Goal: Information Seeking & Learning: Learn about a topic

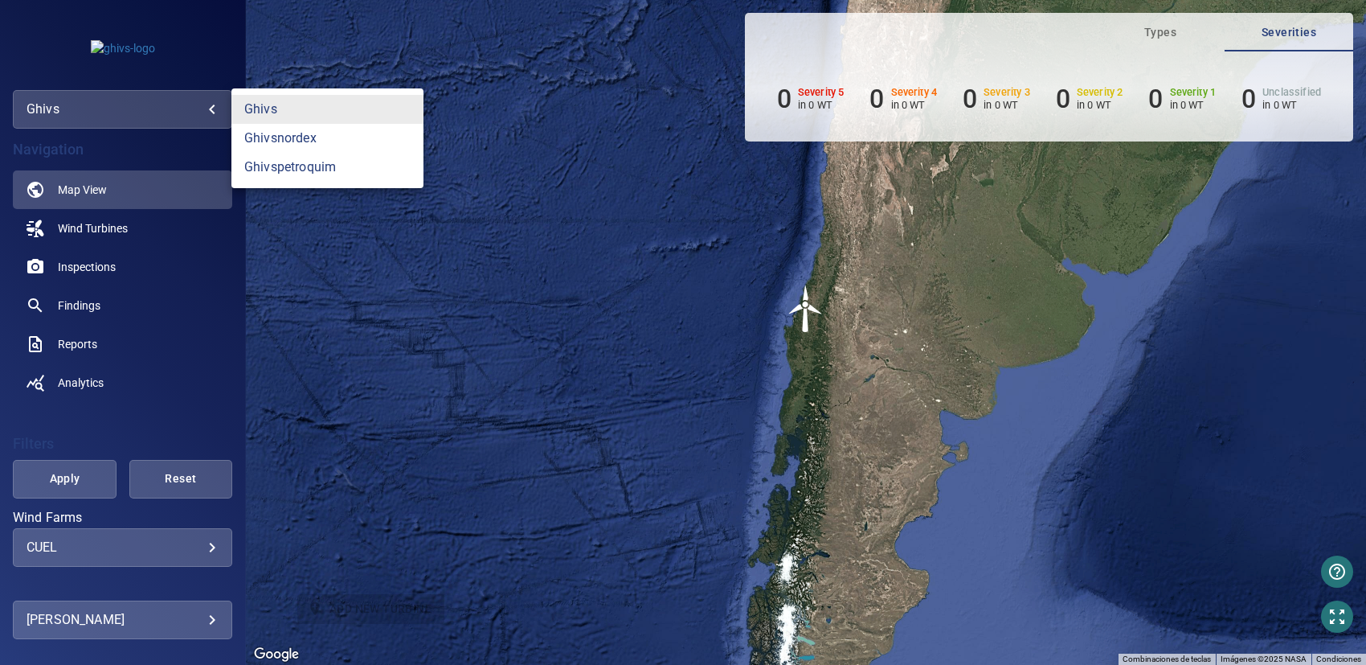
click at [117, 114] on body "**********" at bounding box center [683, 332] width 1366 height 665
click at [278, 165] on link "ghivspetroquim" at bounding box center [327, 167] width 192 height 29
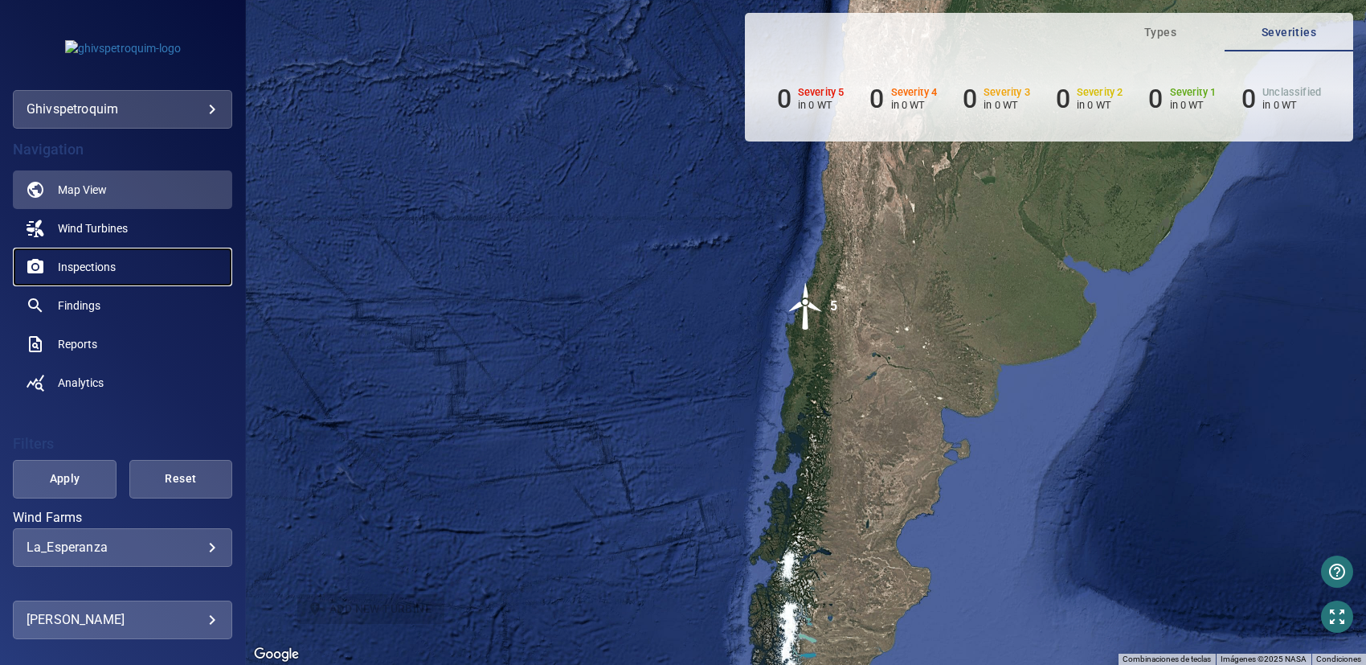
click at [76, 261] on span "Inspections" at bounding box center [87, 267] width 58 height 16
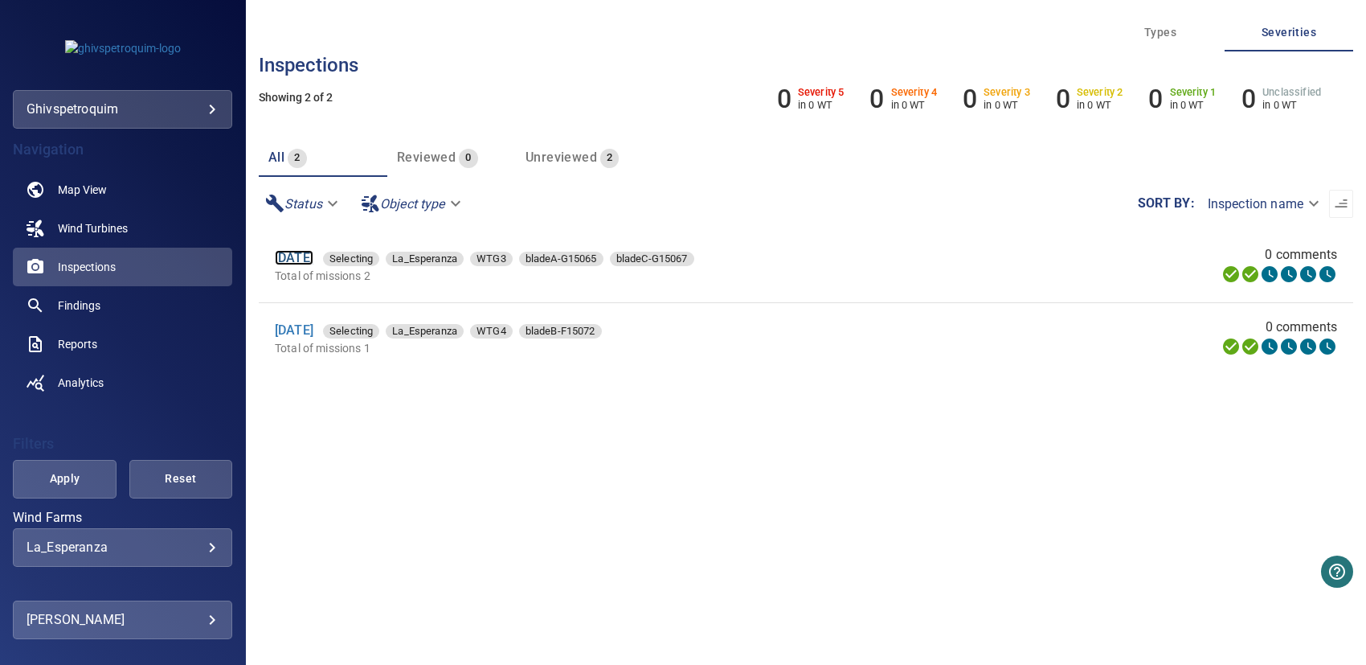
click at [310, 257] on link "[DATE]" at bounding box center [294, 257] width 39 height 15
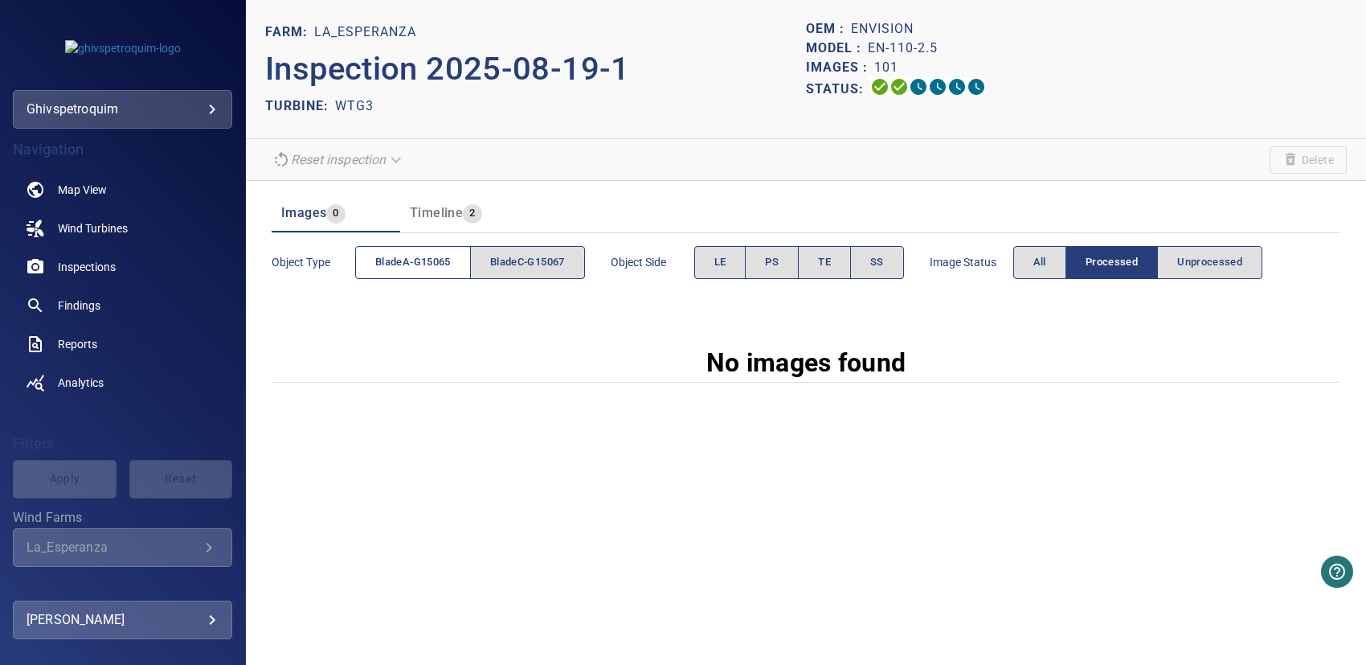
click at [403, 264] on span "bladeA-G15065" at bounding box center [413, 262] width 76 height 18
click at [420, 210] on span "Timeline" at bounding box center [436, 212] width 53 height 15
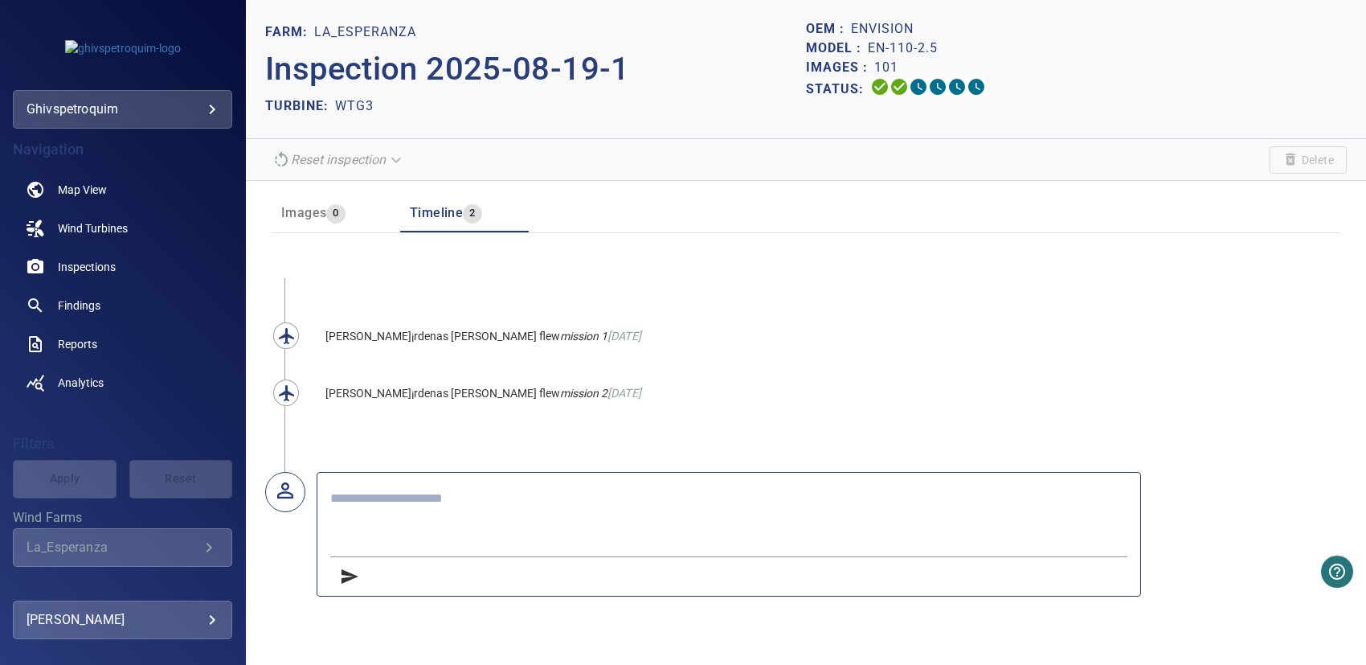
click at [304, 205] on span "Images" at bounding box center [303, 212] width 45 height 15
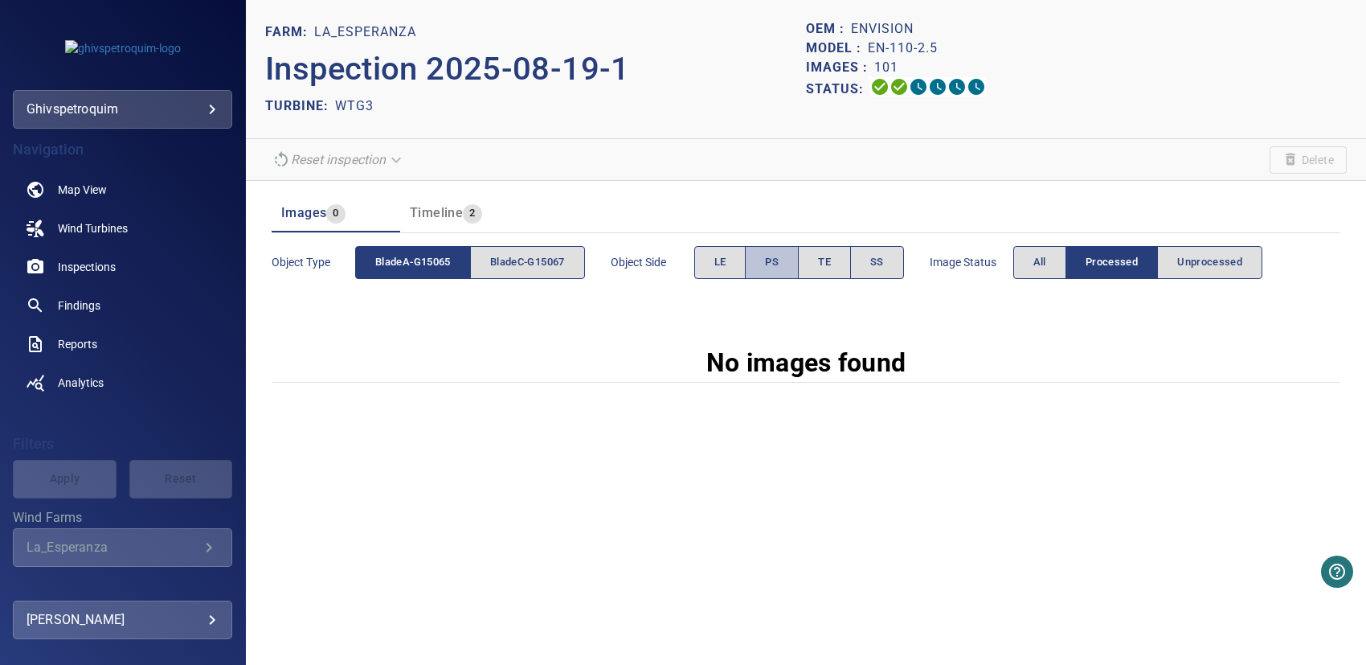
click at [751, 258] on button "PS" at bounding box center [772, 262] width 54 height 33
click at [722, 272] on button "LE" at bounding box center [720, 262] width 52 height 33
click at [764, 269] on button "PS" at bounding box center [772, 262] width 53 height 33
click at [530, 264] on span "bladeC-G15067" at bounding box center [527, 262] width 75 height 18
click at [776, 264] on span "PS" at bounding box center [772, 262] width 14 height 18
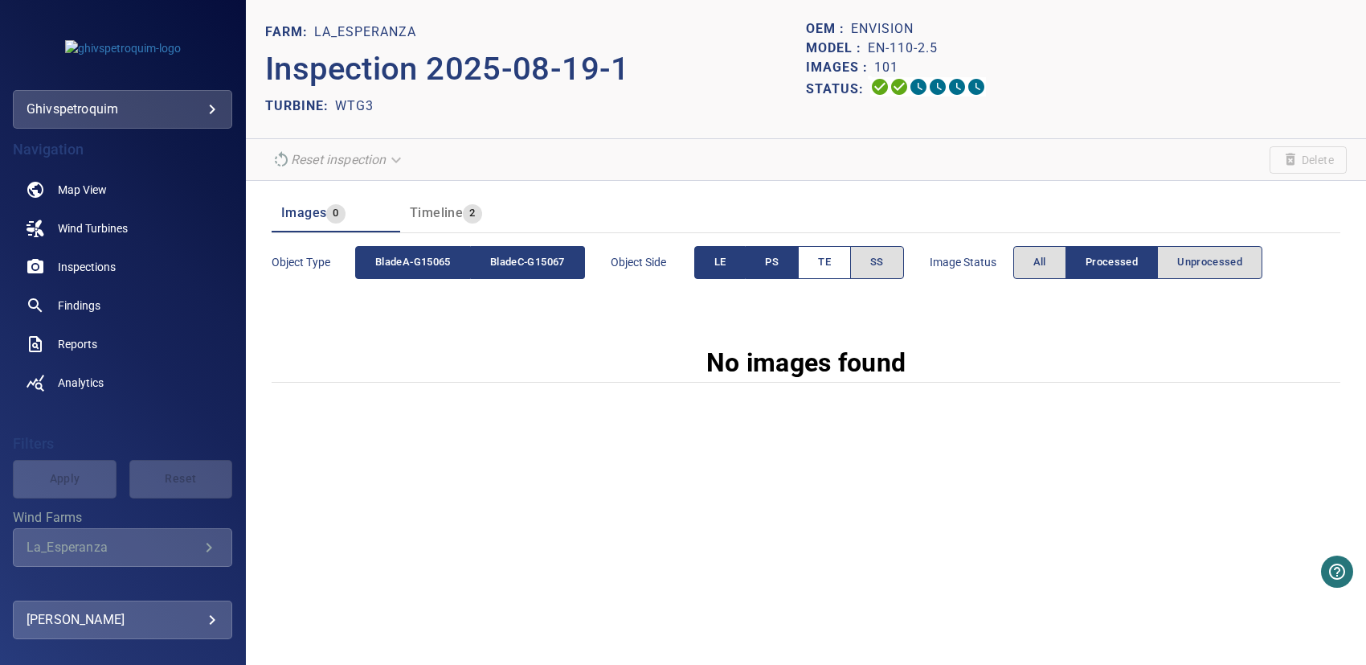
click at [846, 262] on button "TE" at bounding box center [824, 262] width 53 height 33
click at [898, 262] on button "SS" at bounding box center [877, 262] width 54 height 33
click at [1060, 258] on button "All" at bounding box center [1040, 262] width 53 height 33
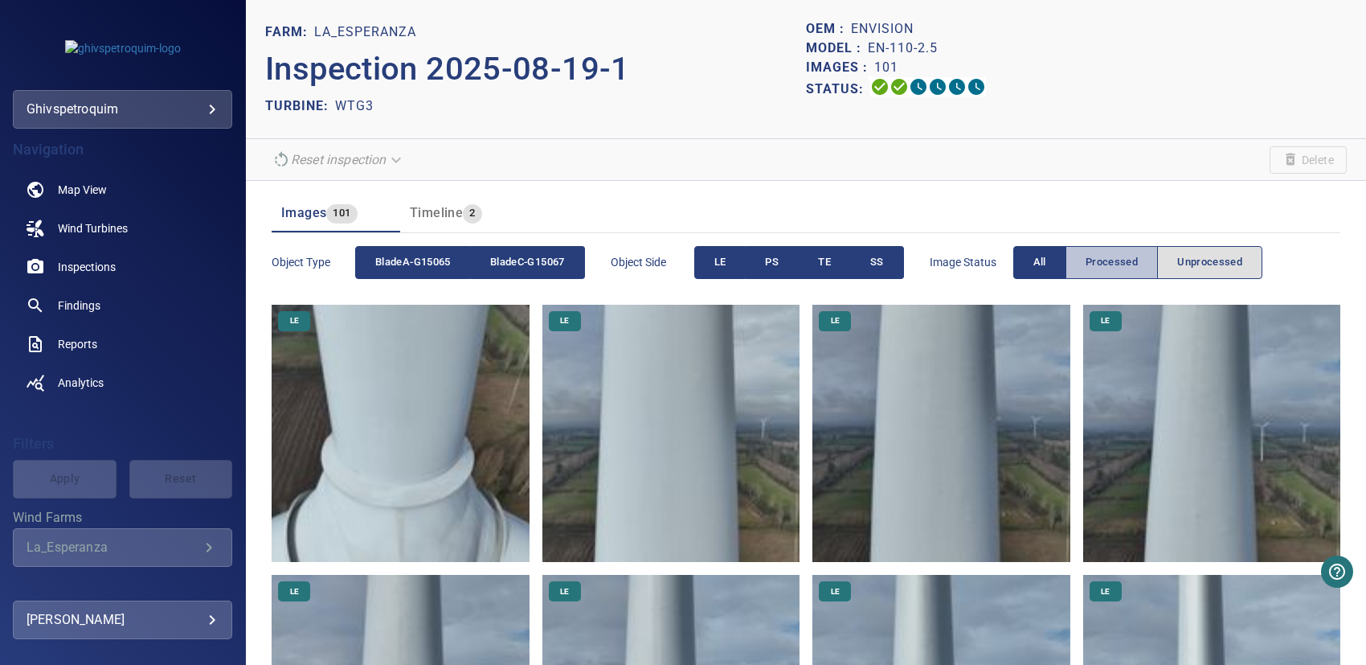
click at [1112, 261] on span "Processed" at bounding box center [1112, 262] width 52 height 18
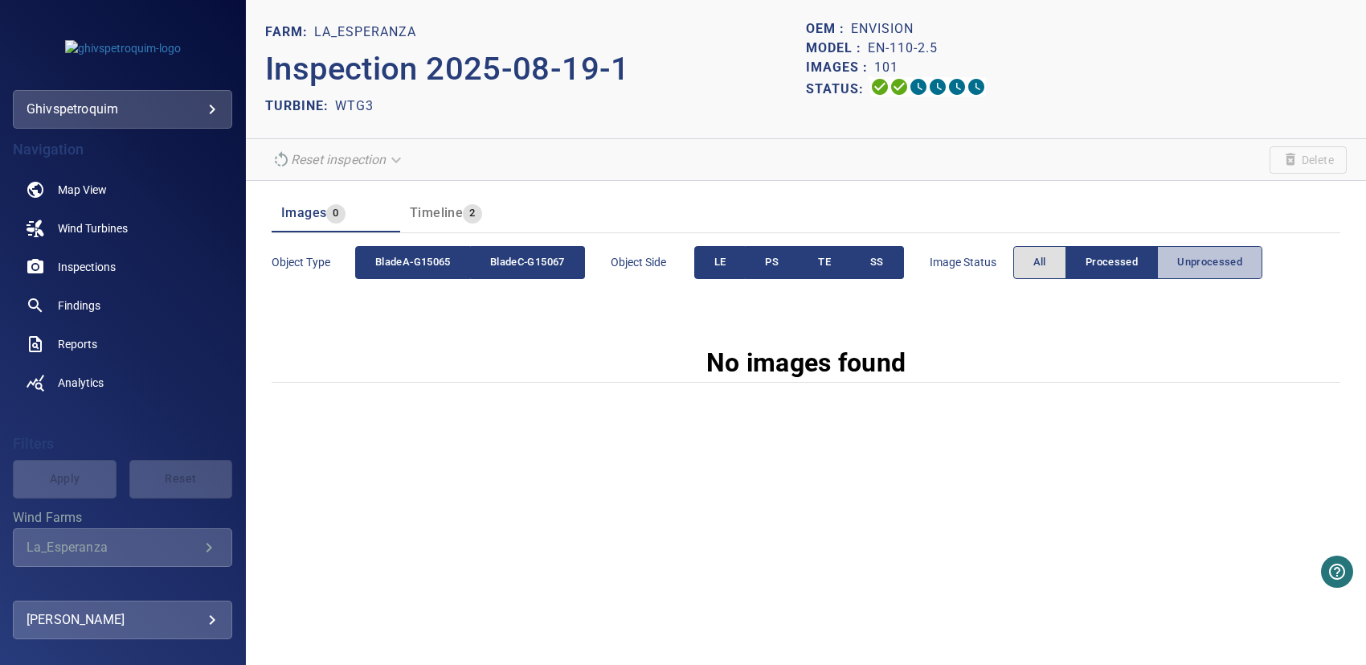
click at [1202, 261] on span "Unprocessed" at bounding box center [1210, 262] width 65 height 18
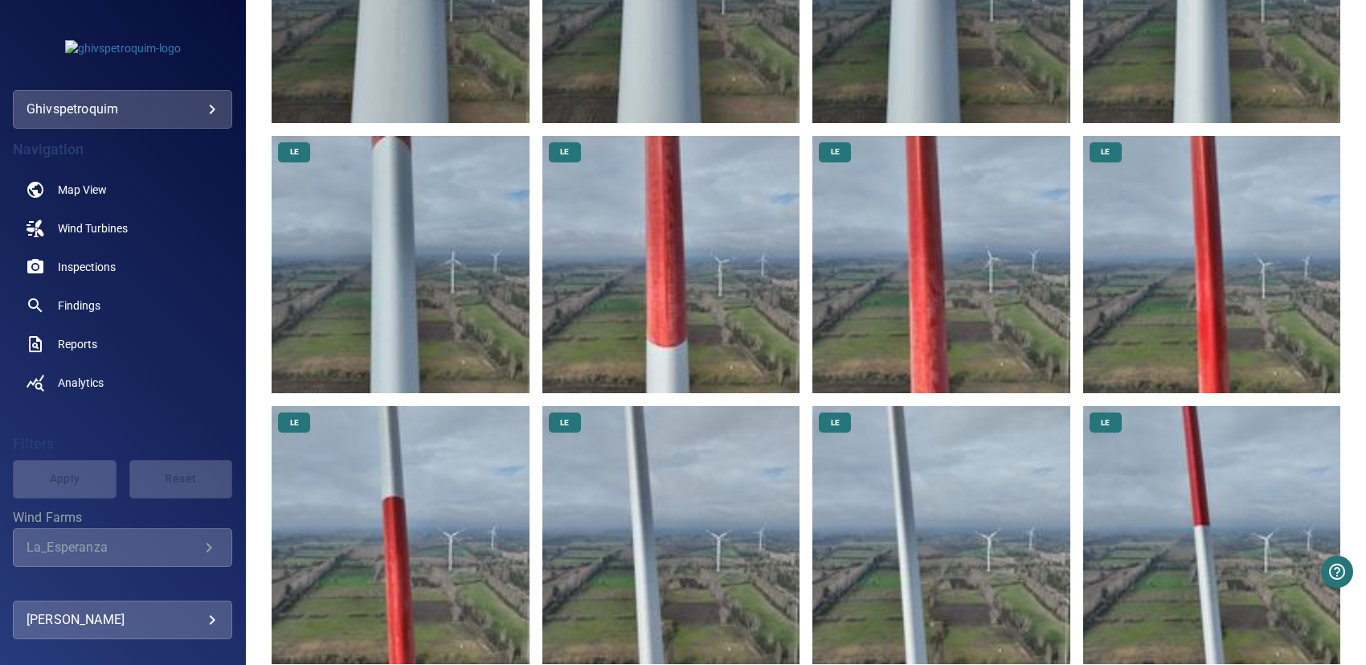
scroll to position [723, 0]
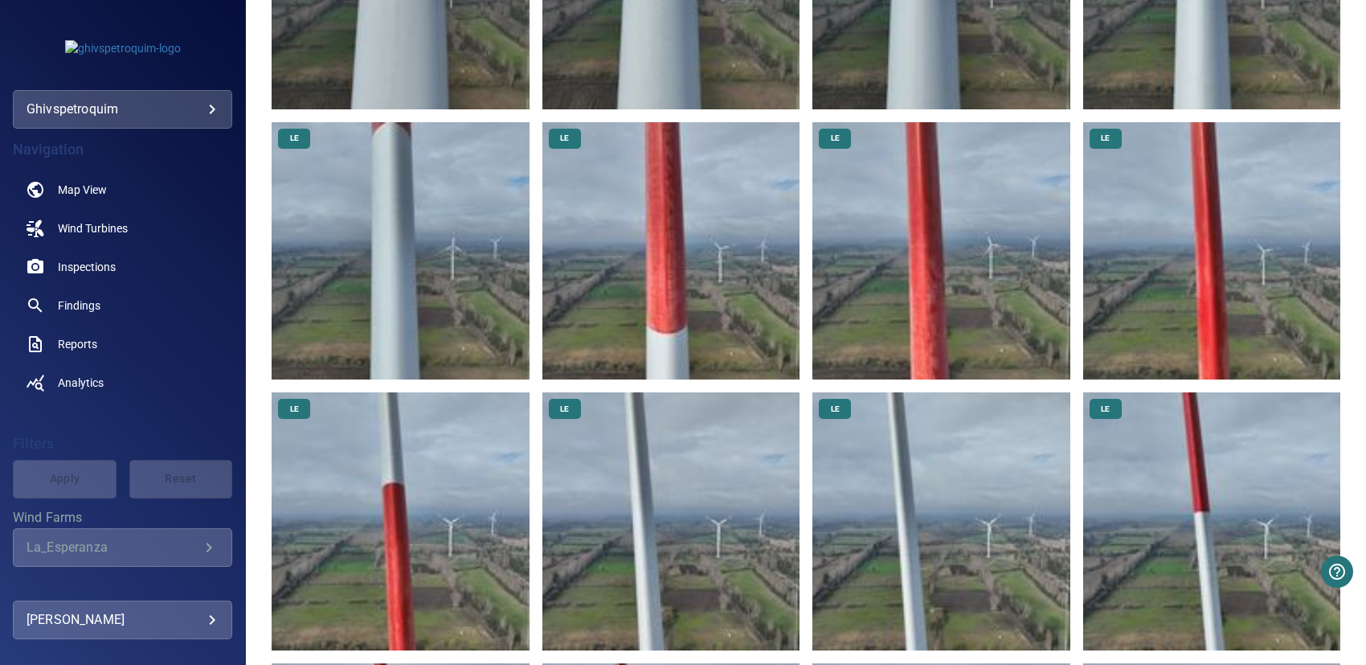
click at [942, 301] on img at bounding box center [942, 251] width 258 height 258
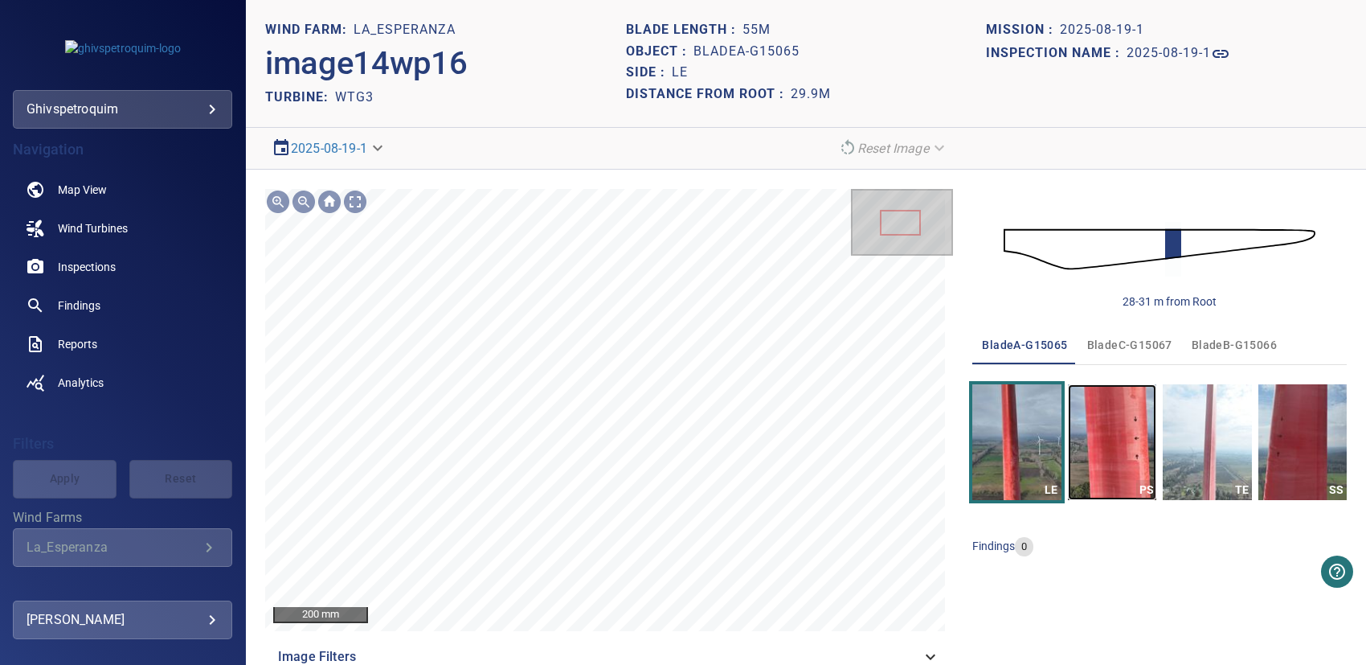
click at [1104, 443] on img "button" at bounding box center [1112, 442] width 88 height 116
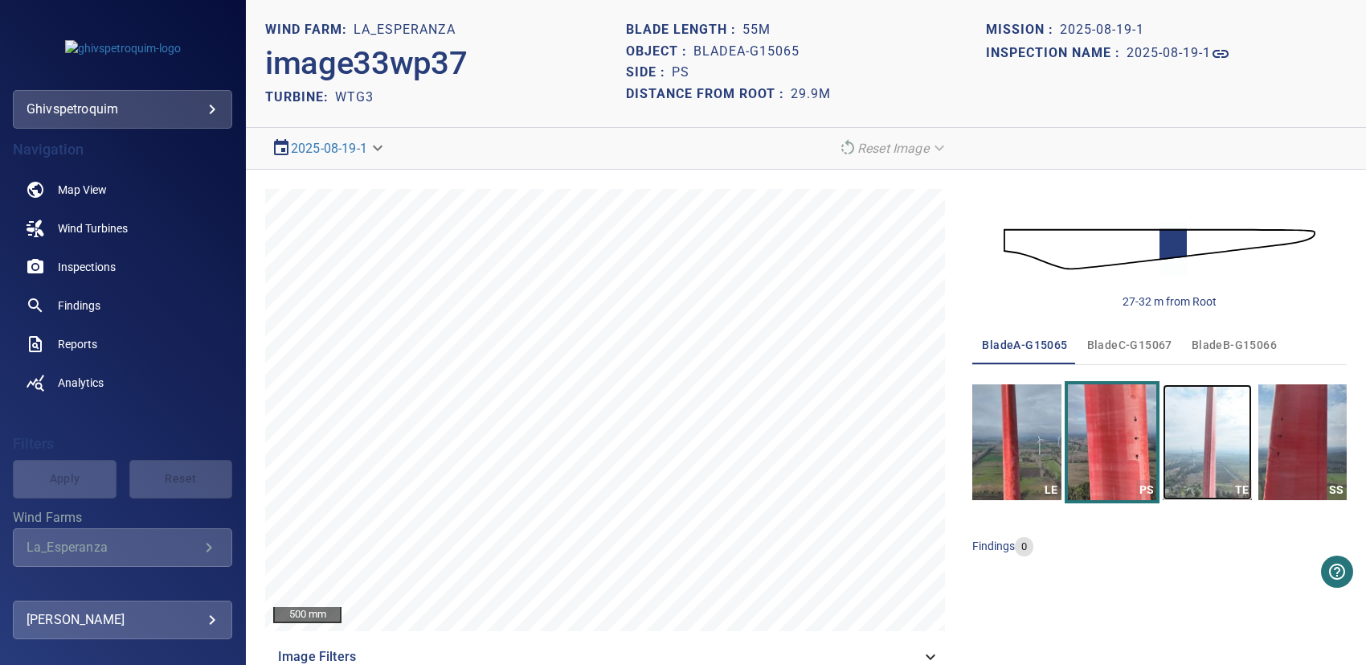
click at [1216, 443] on img "button" at bounding box center [1207, 442] width 88 height 116
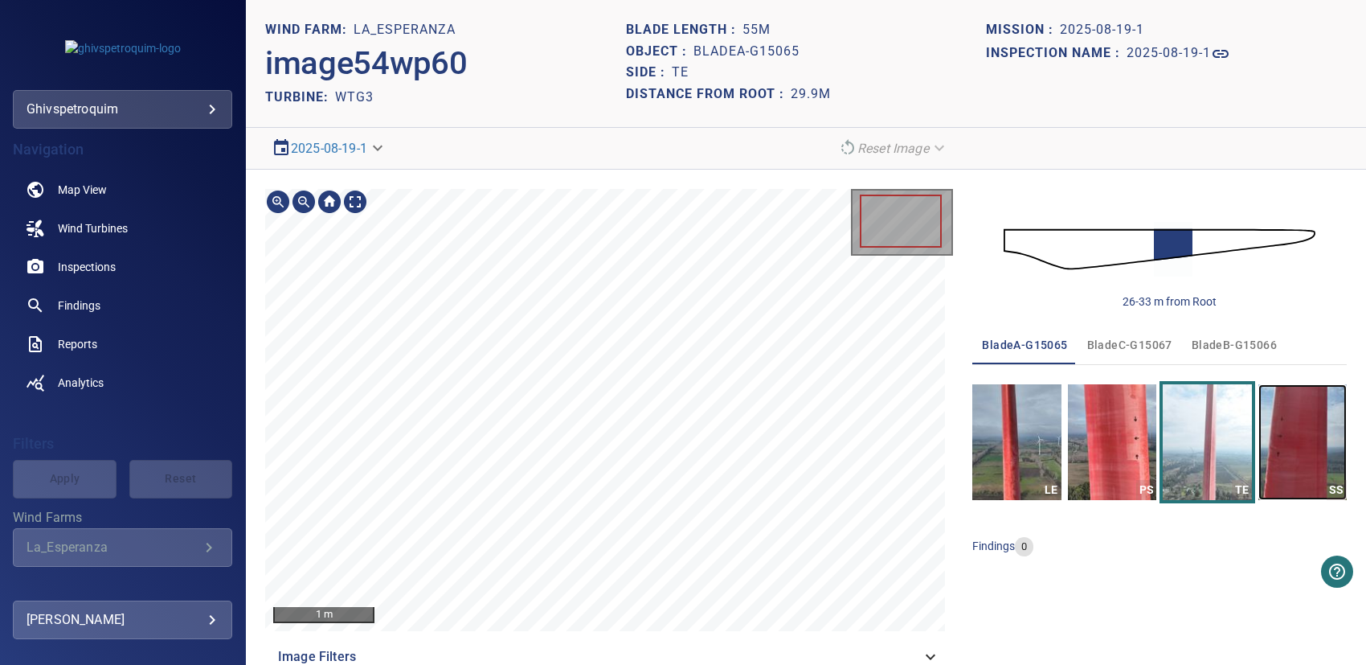
click at [1289, 416] on img "button" at bounding box center [1303, 442] width 88 height 116
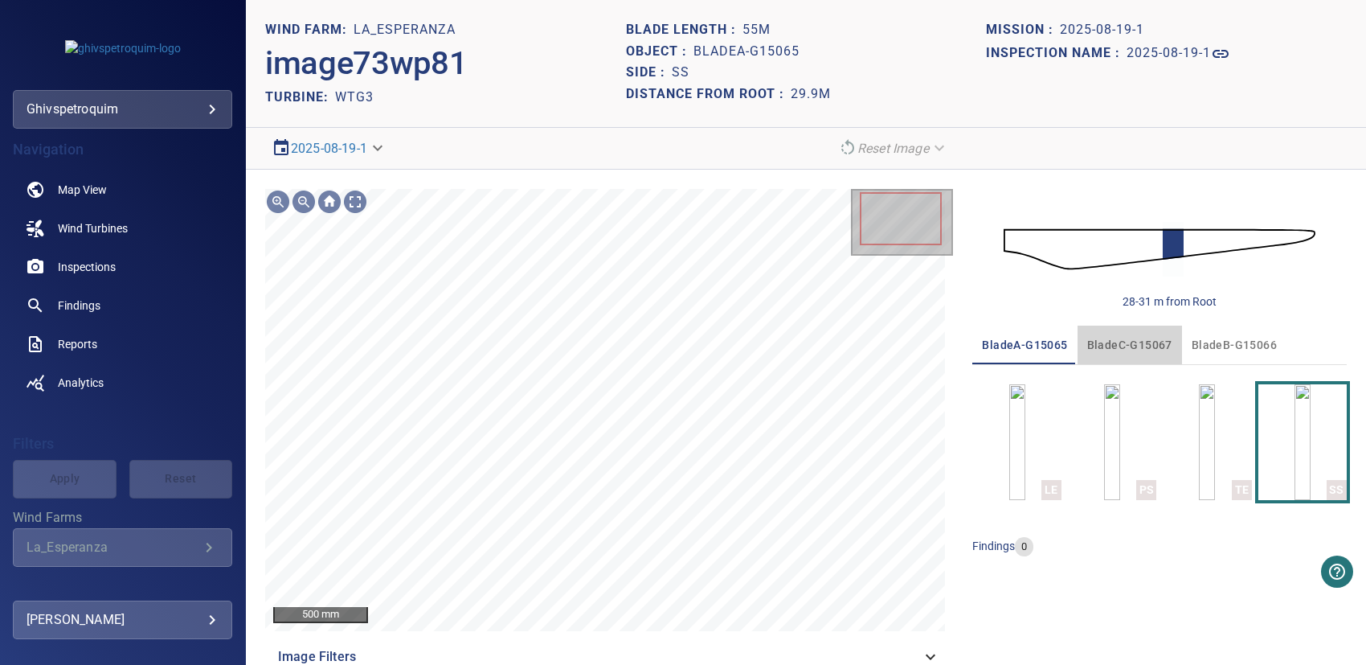
click at [1124, 346] on span "bladeC-G15067" at bounding box center [1130, 345] width 85 height 20
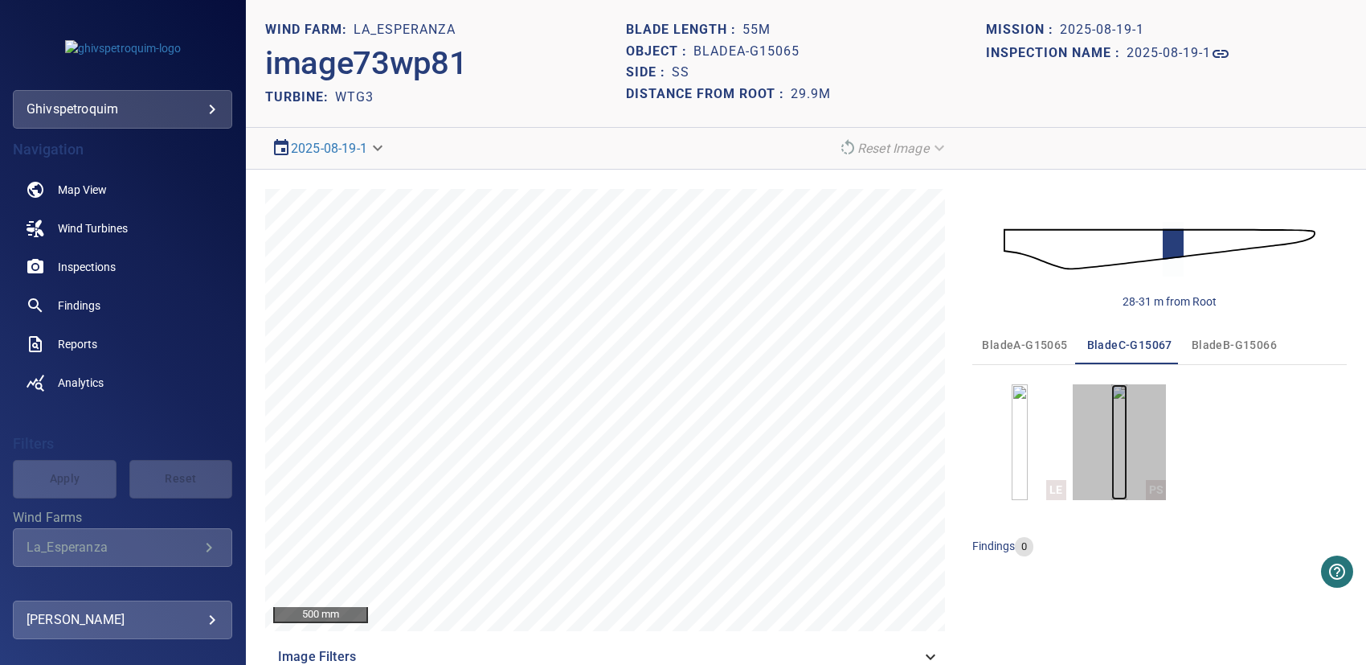
click at [1120, 443] on img "button" at bounding box center [1120, 442] width 16 height 116
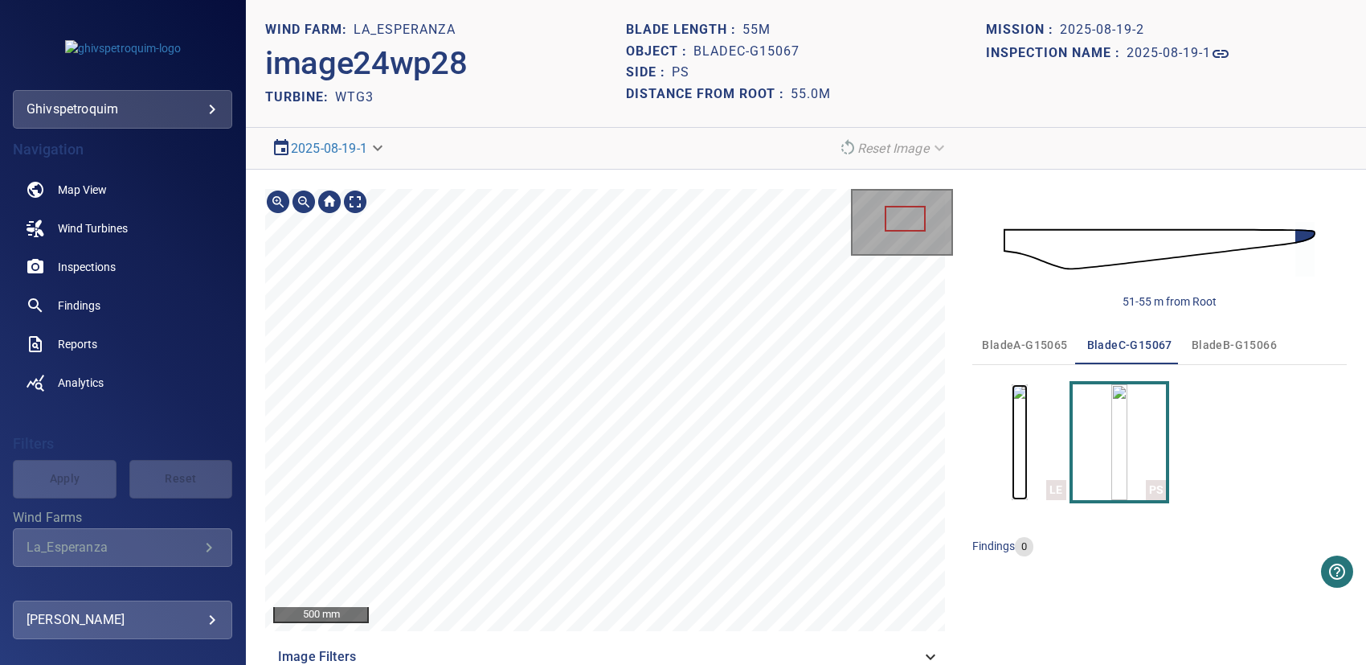
click at [1018, 430] on img "button" at bounding box center [1020, 442] width 16 height 116
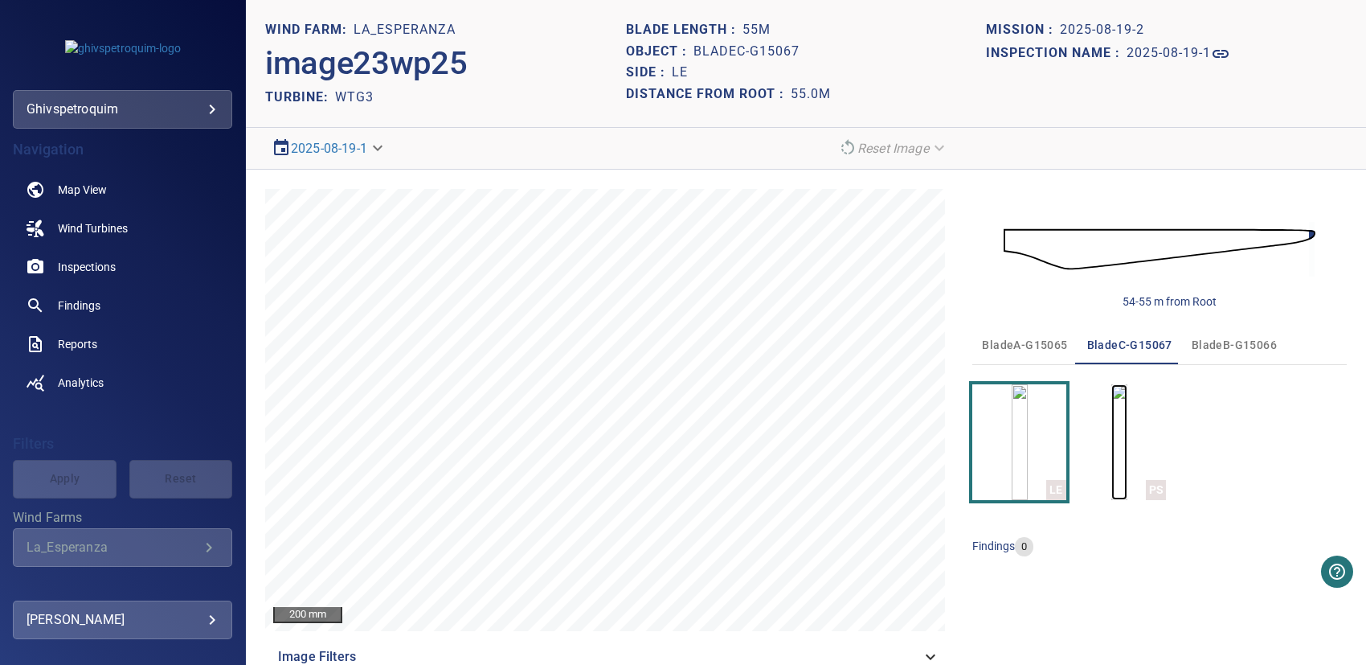
click at [1128, 438] on img "button" at bounding box center [1120, 442] width 16 height 116
click at [1211, 342] on span "bladeB-G15066" at bounding box center [1234, 345] width 85 height 20
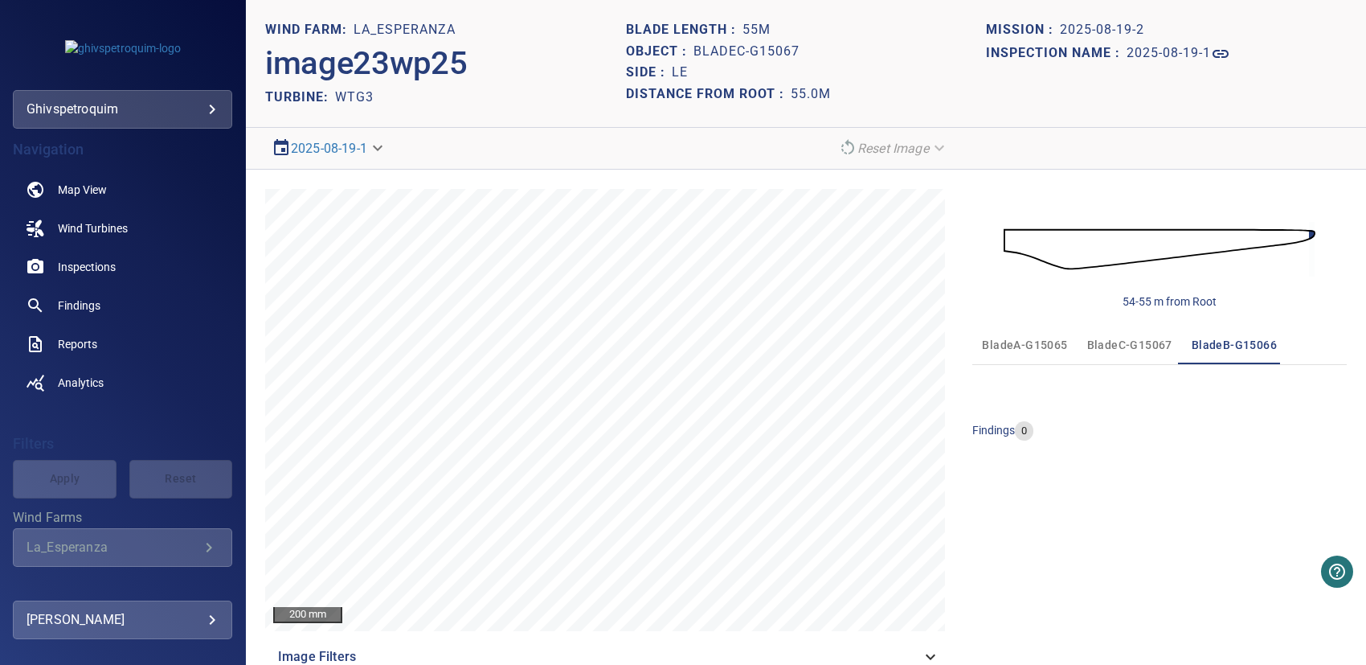
click at [1126, 338] on span "bladeC-G15067" at bounding box center [1130, 345] width 85 height 20
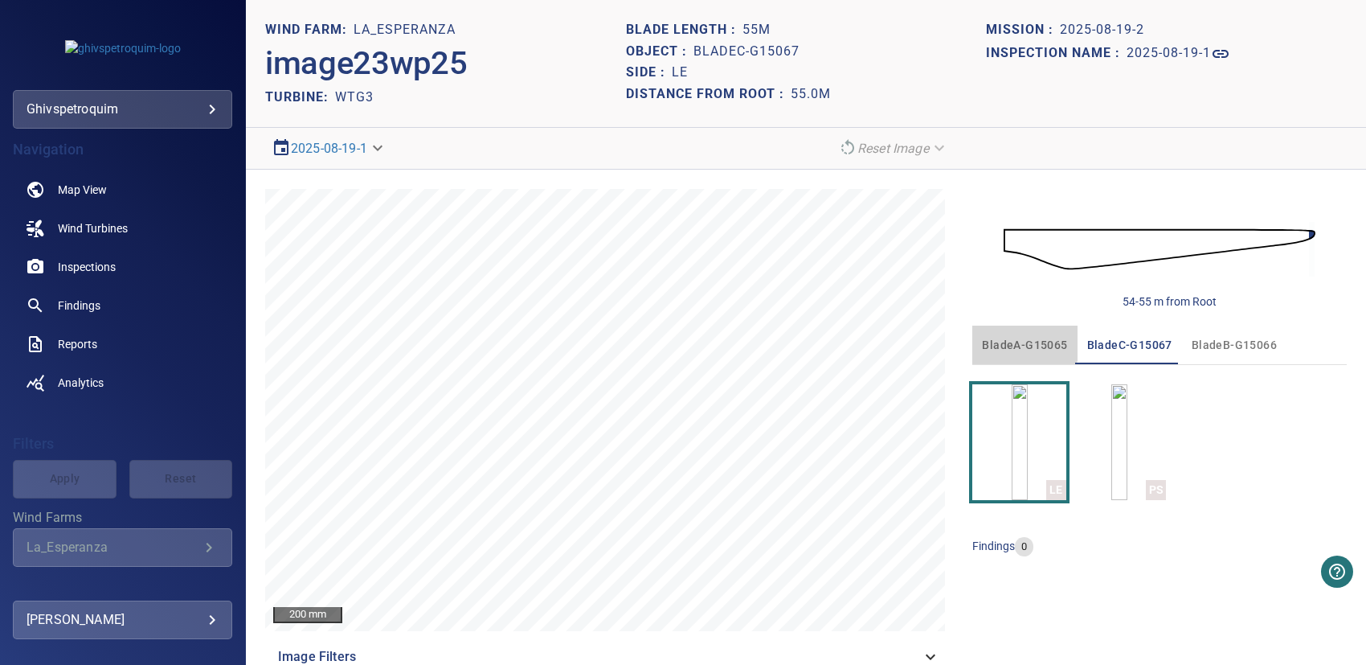
click at [995, 342] on span "bladeA-G15065" at bounding box center [1024, 345] width 85 height 20
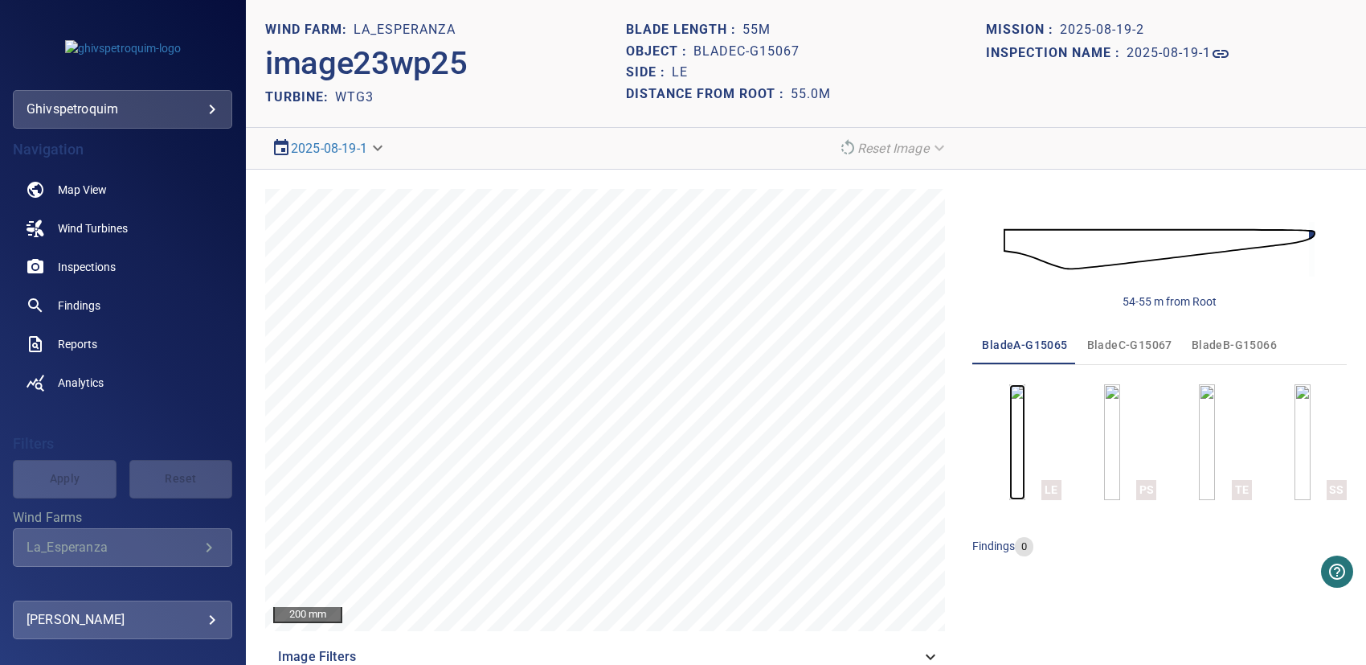
click at [1026, 453] on img "button" at bounding box center [1018, 442] width 16 height 116
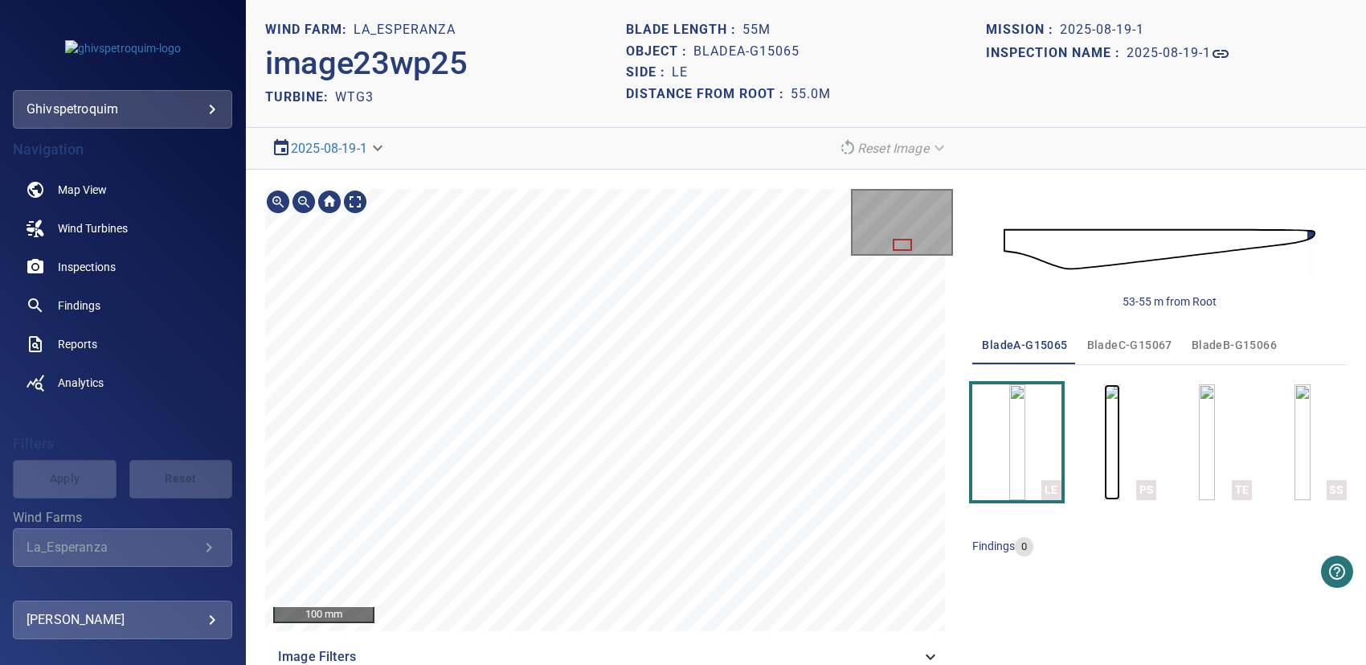
click at [1109, 474] on img "button" at bounding box center [1112, 442] width 16 height 116
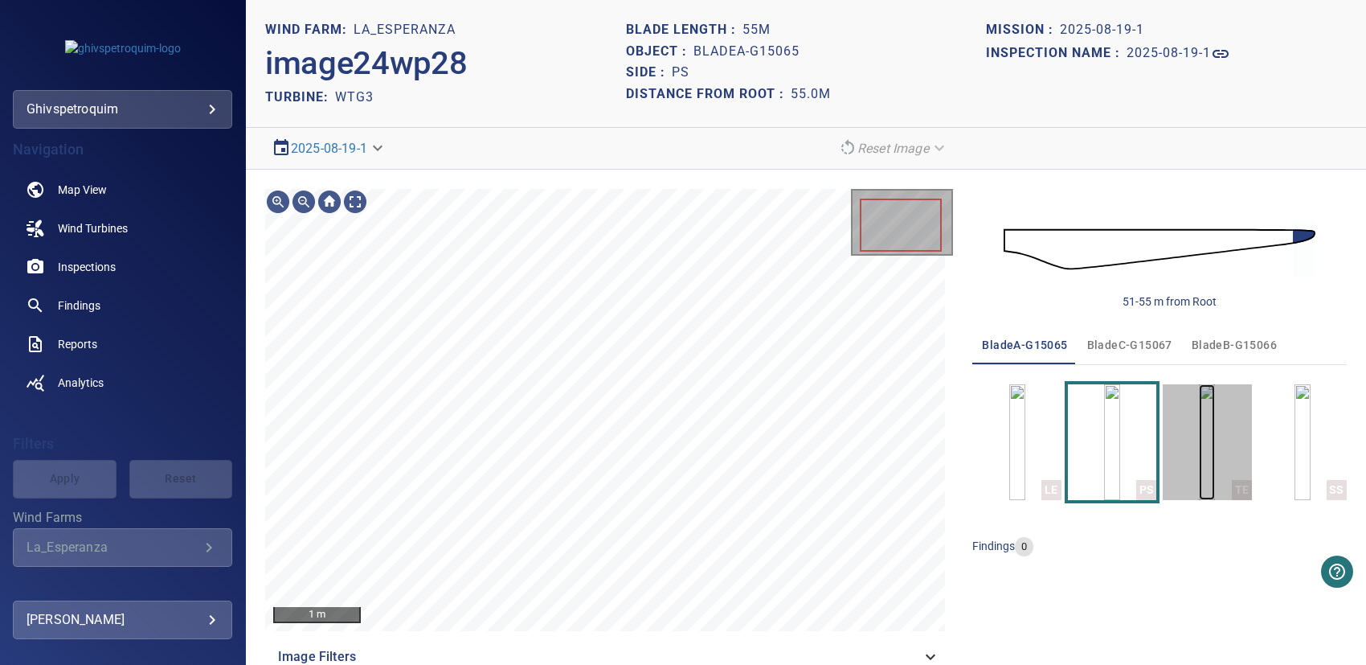
click at [1200, 438] on img "button" at bounding box center [1207, 442] width 16 height 116
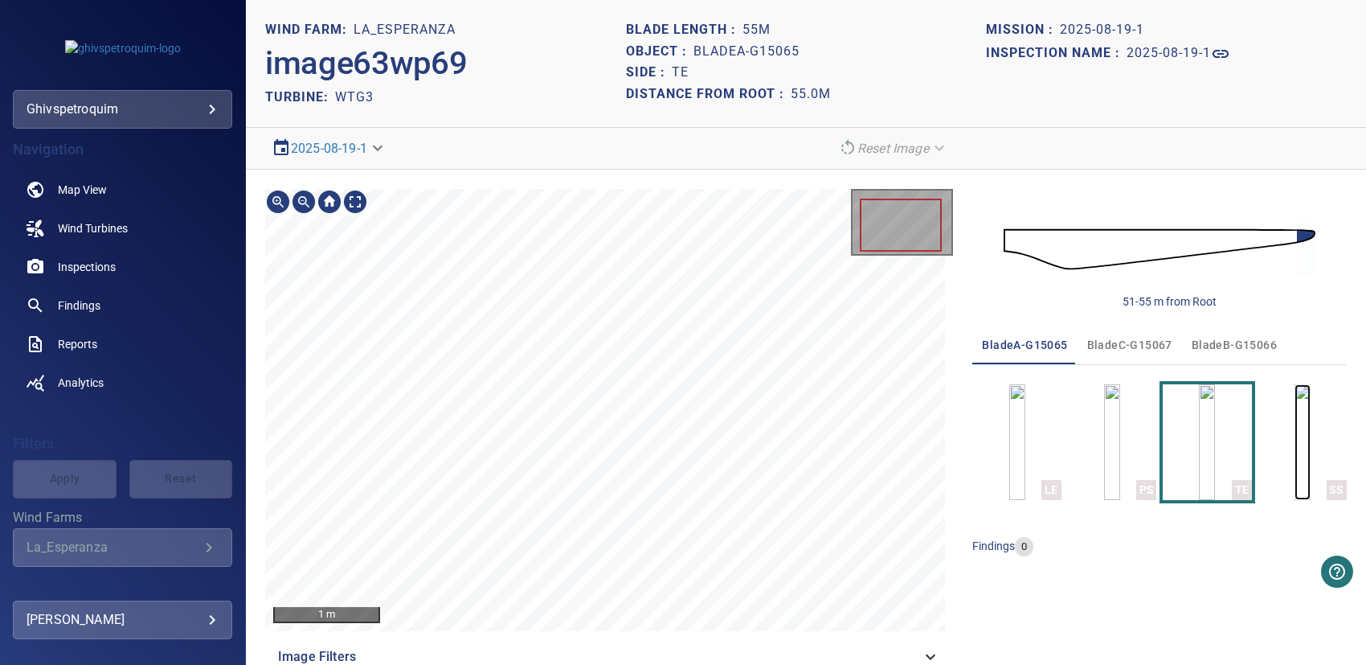
click at [1311, 425] on img "button" at bounding box center [1303, 442] width 16 height 116
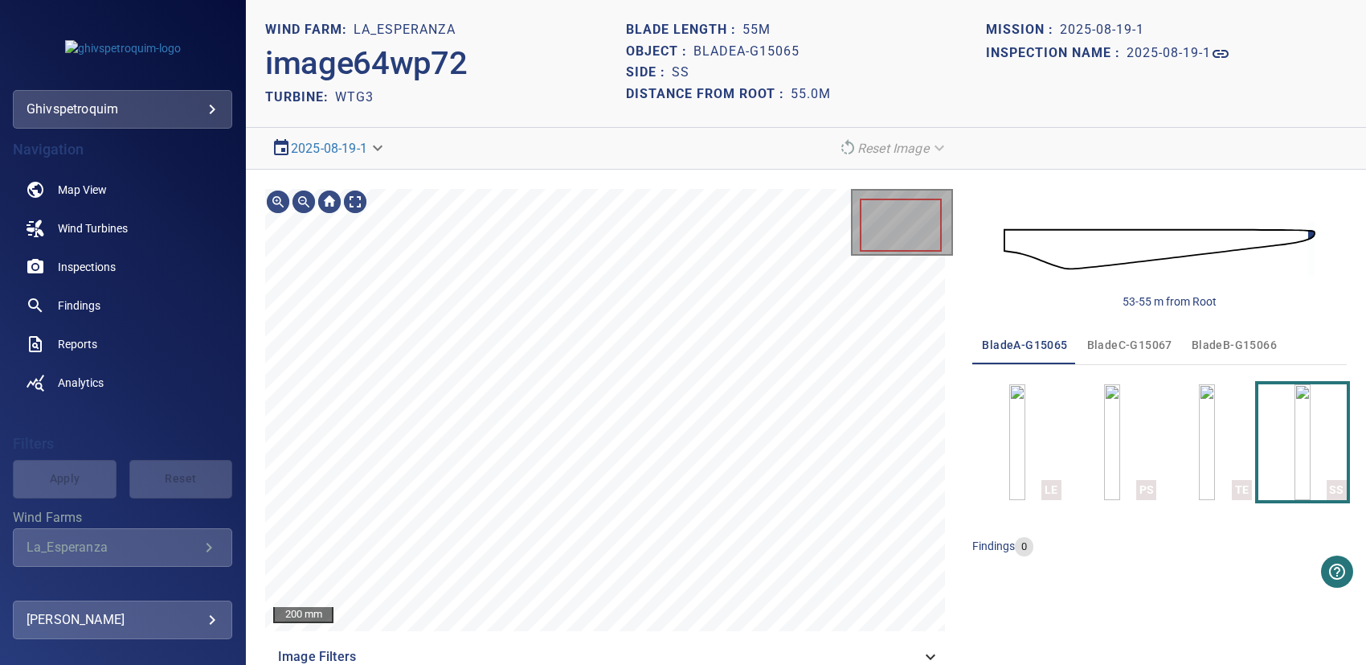
click at [363, 158] on body "**********" at bounding box center [683, 332] width 1366 height 665
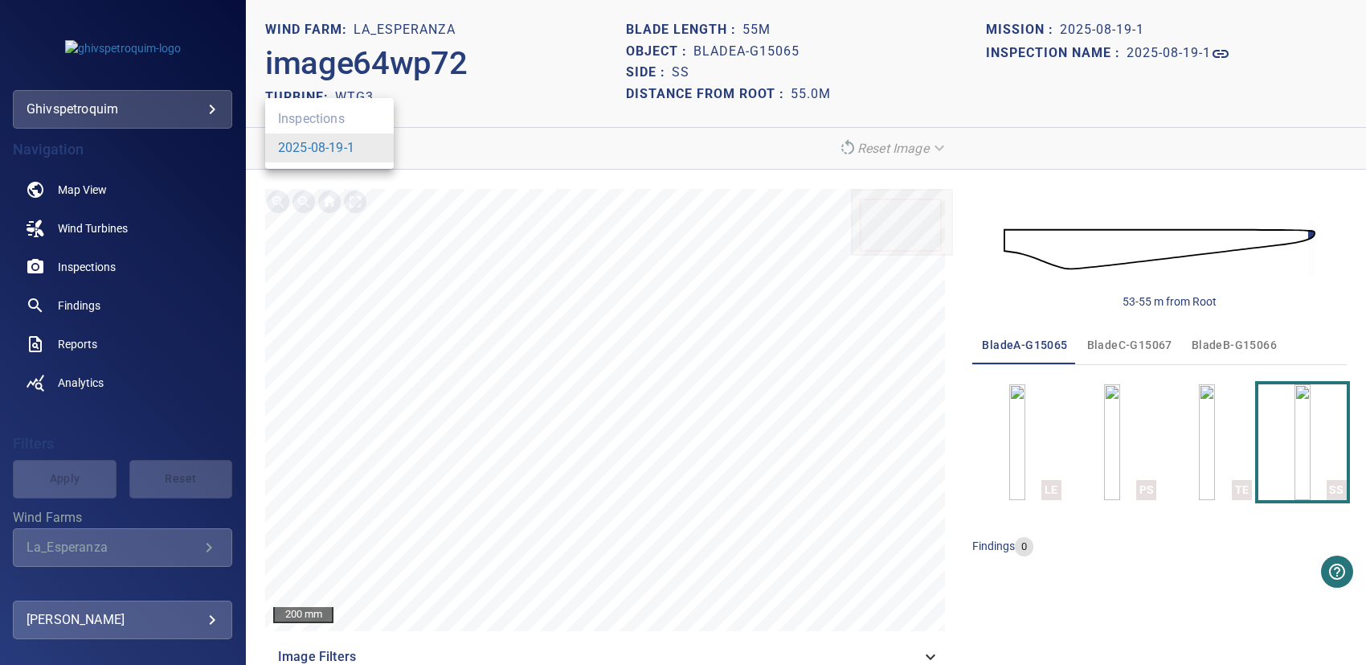
click at [346, 117] on ul "Inspections 2025-08-19-1" at bounding box center [329, 133] width 129 height 71
click at [519, 221] on div at bounding box center [683, 332] width 1366 height 665
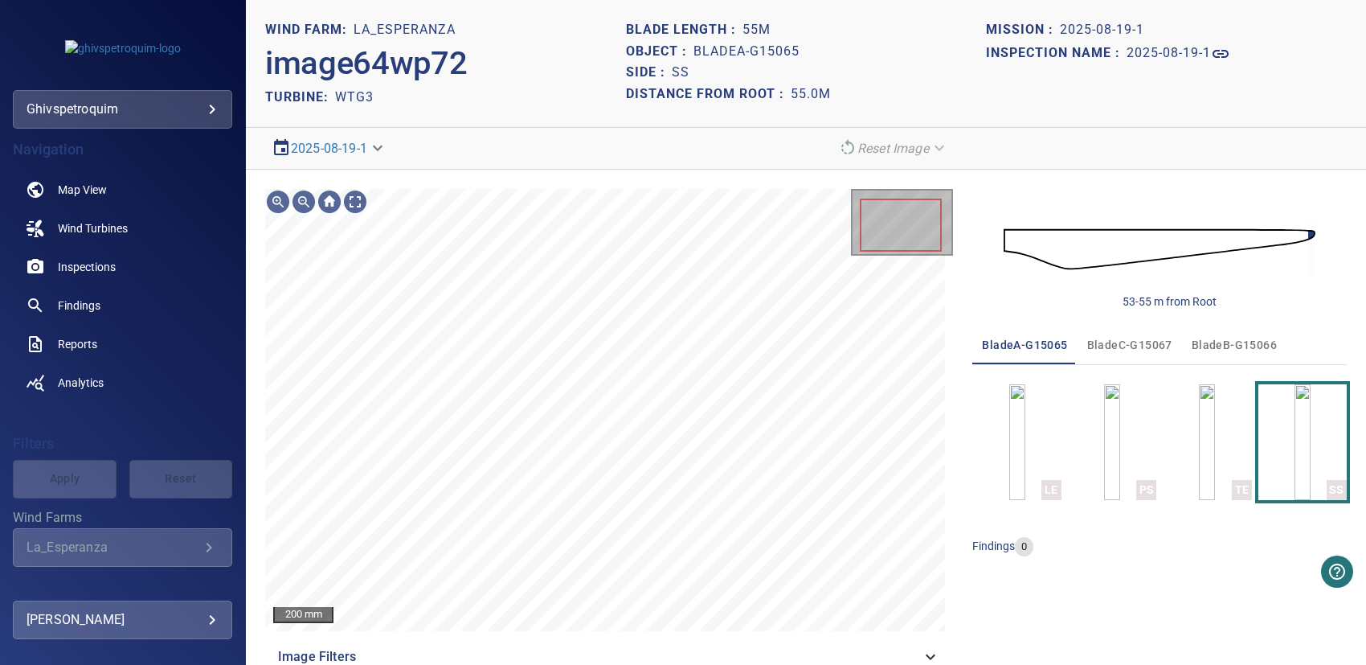
scroll to position [30, 0]
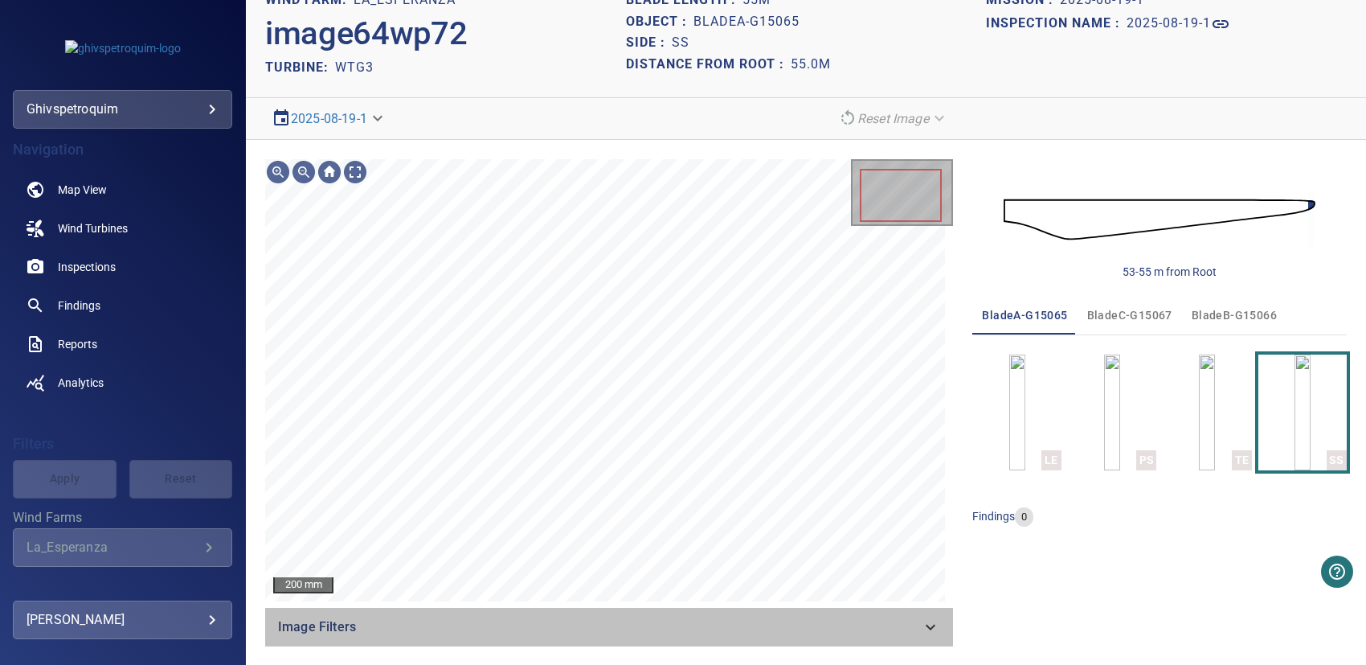
click at [921, 622] on icon at bounding box center [930, 626] width 19 height 19
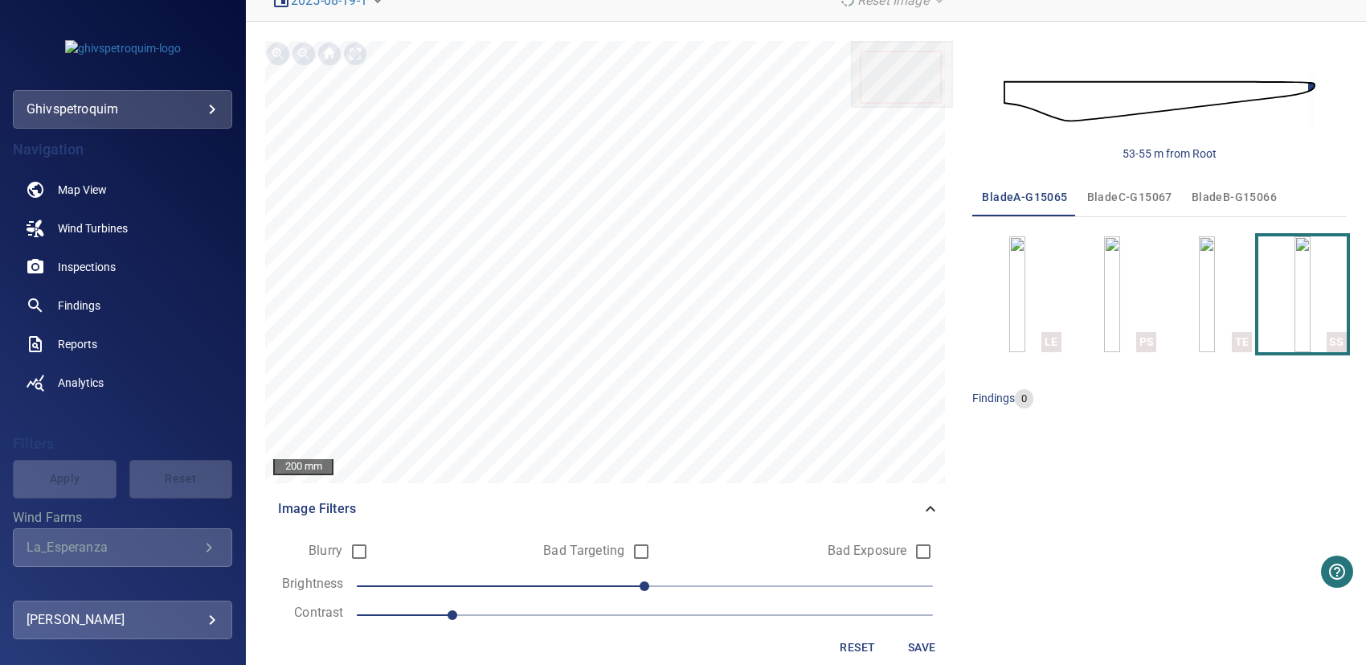
scroll to position [170, 0]
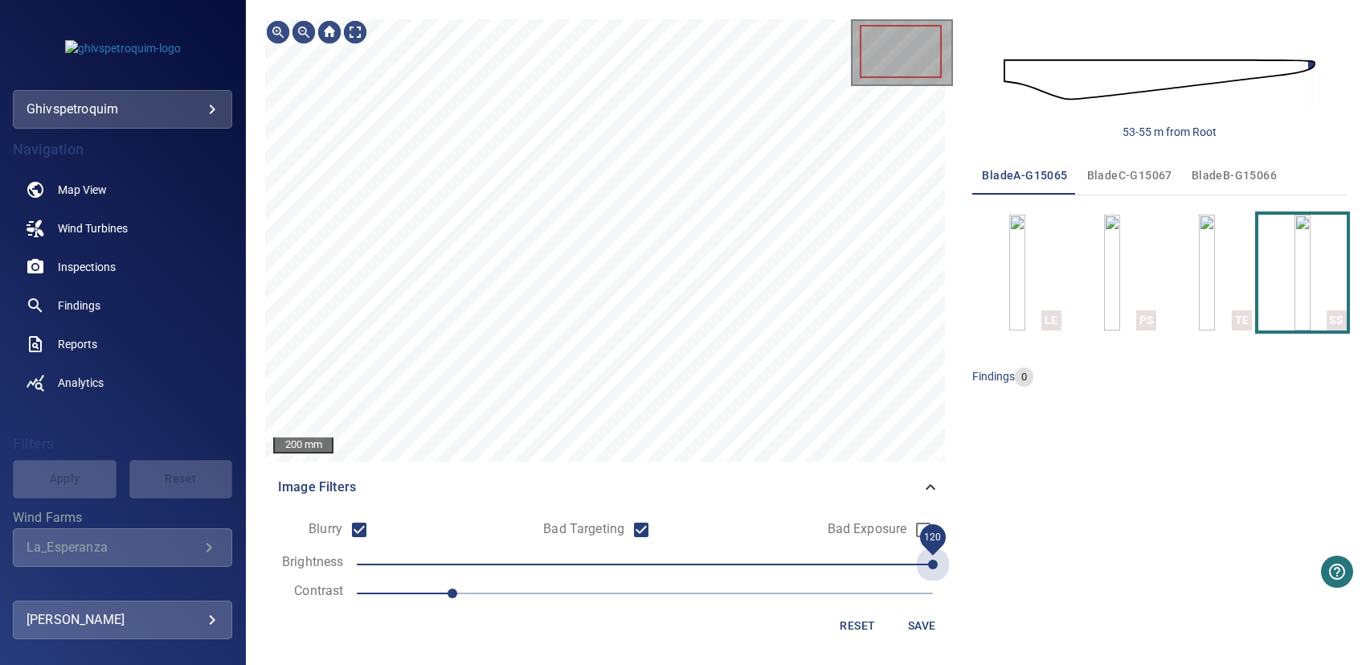
drag, startPoint x: 642, startPoint y: 555, endPoint x: 942, endPoint y: 556, distance: 299.8
click at [942, 556] on div "Blurry Bad Targeting Bad Exposure Brightness 120 Contrast 1 Reset Save" at bounding box center [609, 576] width 688 height 141
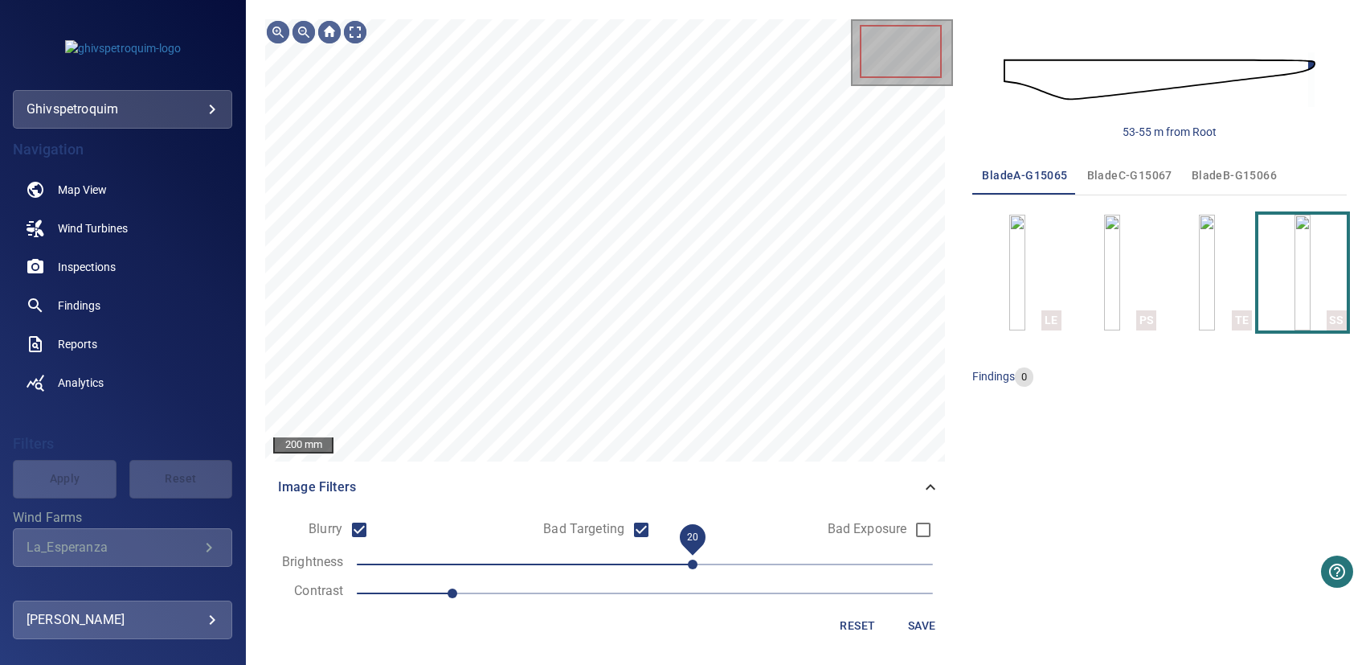
drag, startPoint x: 929, startPoint y: 559, endPoint x: 678, endPoint y: 561, distance: 250.8
click at [688, 561] on span "20" at bounding box center [693, 564] width 10 height 10
drag, startPoint x: 450, startPoint y: 593, endPoint x: 667, endPoint y: 596, distance: 217.0
click at [667, 596] on span "1.5" at bounding box center [645, 593] width 577 height 23
click at [1084, 108] on img at bounding box center [1160, 80] width 312 height 76
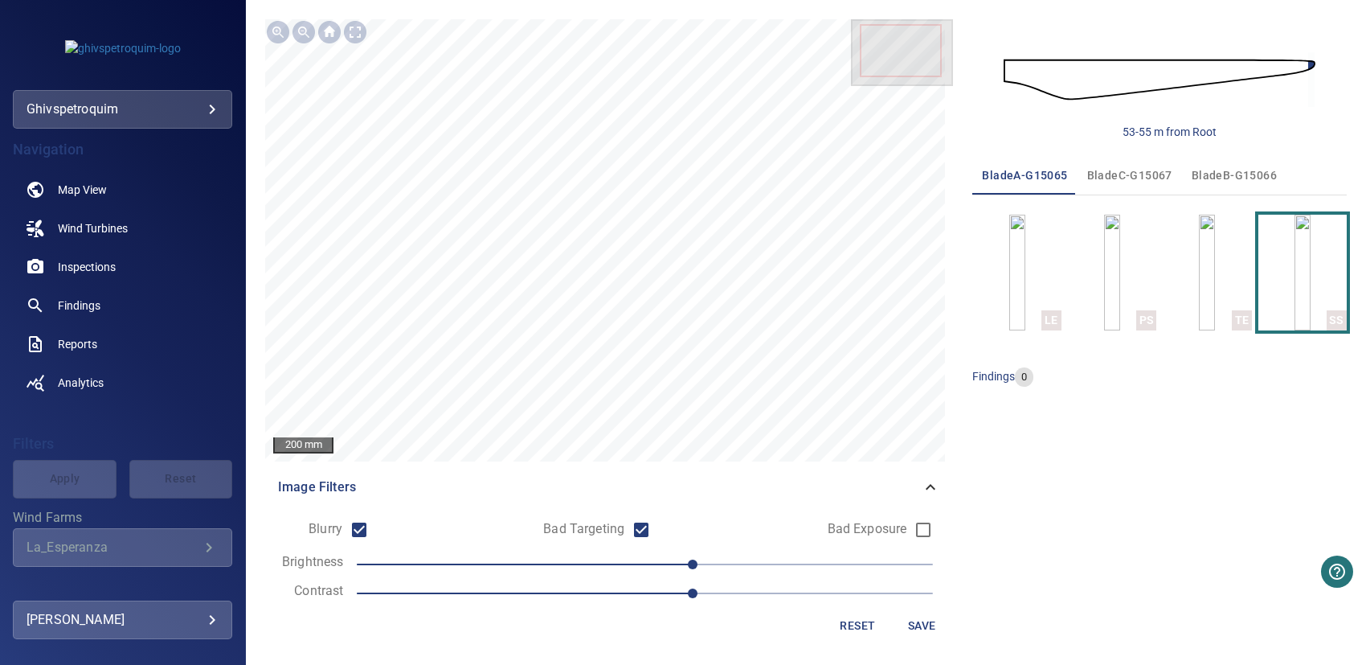
click at [1088, 66] on img at bounding box center [1160, 80] width 312 height 76
click at [1137, 124] on div "53-55 m from Root" at bounding box center [1170, 132] width 94 height 16
click at [1141, 133] on div "53-55 m from Root" at bounding box center [1170, 132] width 94 height 16
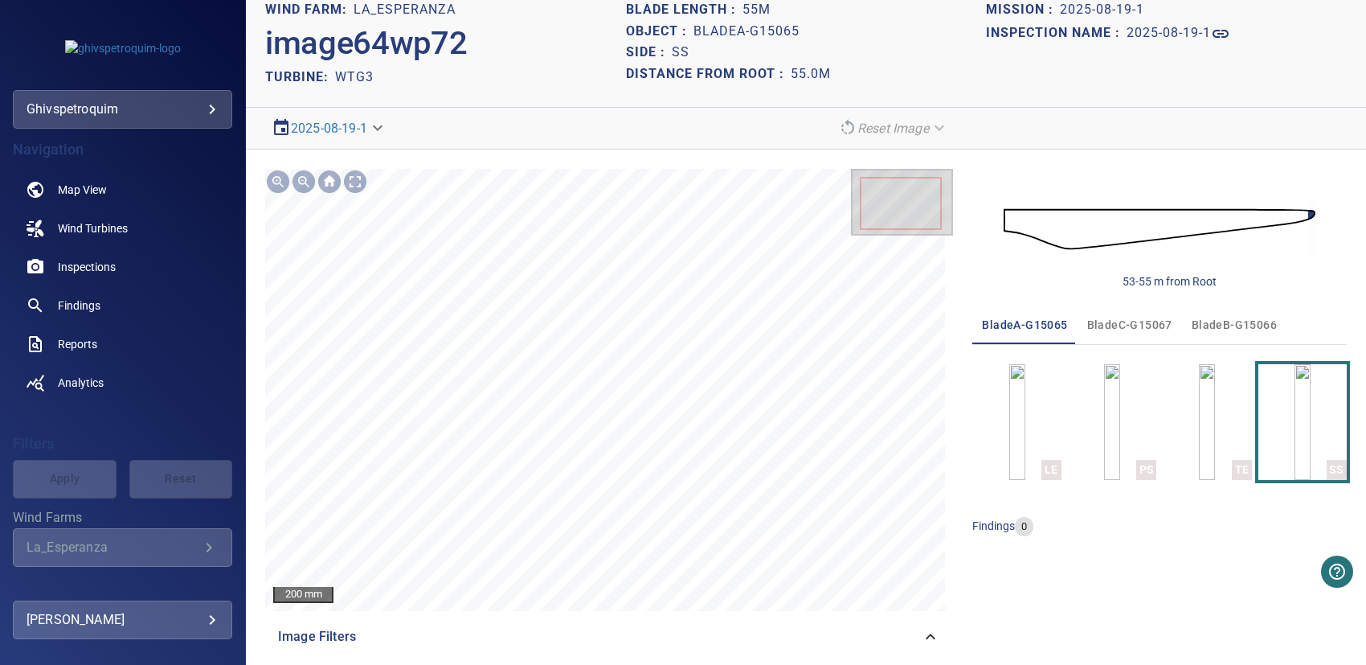
scroll to position [0, 0]
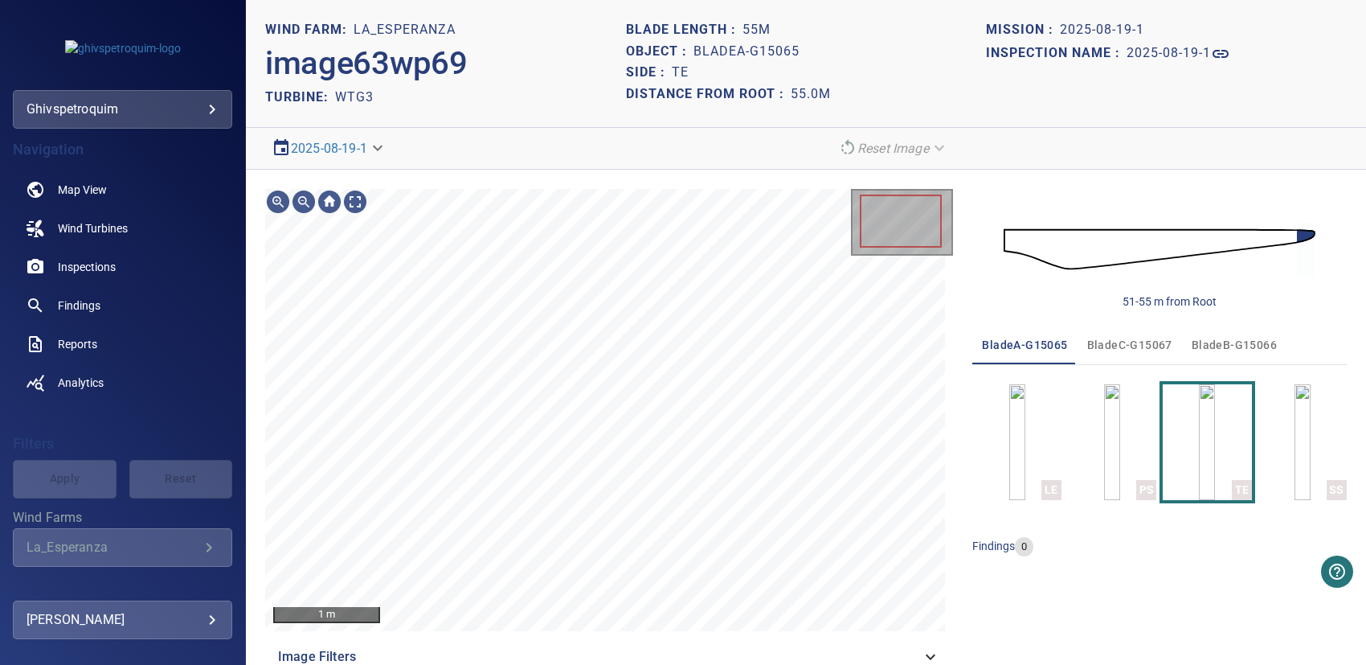
click at [867, 130] on section "**********" at bounding box center [806, 149] width 1121 height 42
click at [888, 151] on em "Reset Image" at bounding box center [894, 148] width 72 height 15
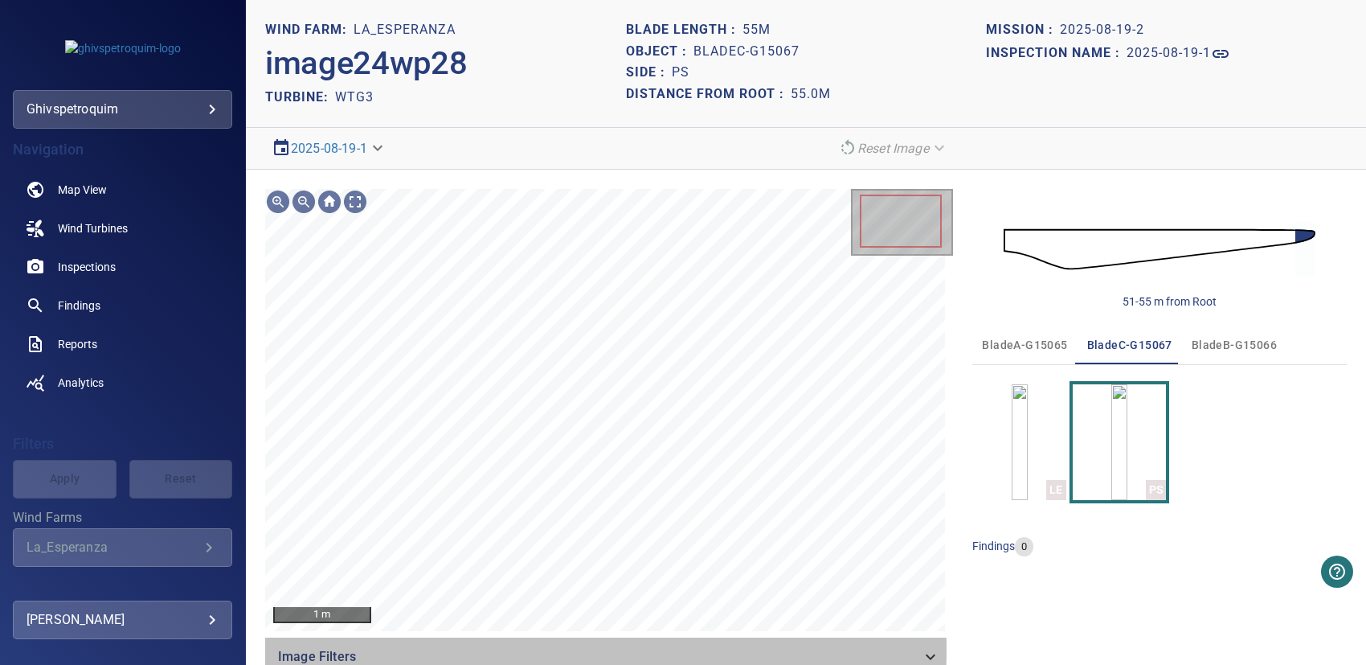
click at [332, 649] on span "Image Filters" at bounding box center [599, 656] width 643 height 19
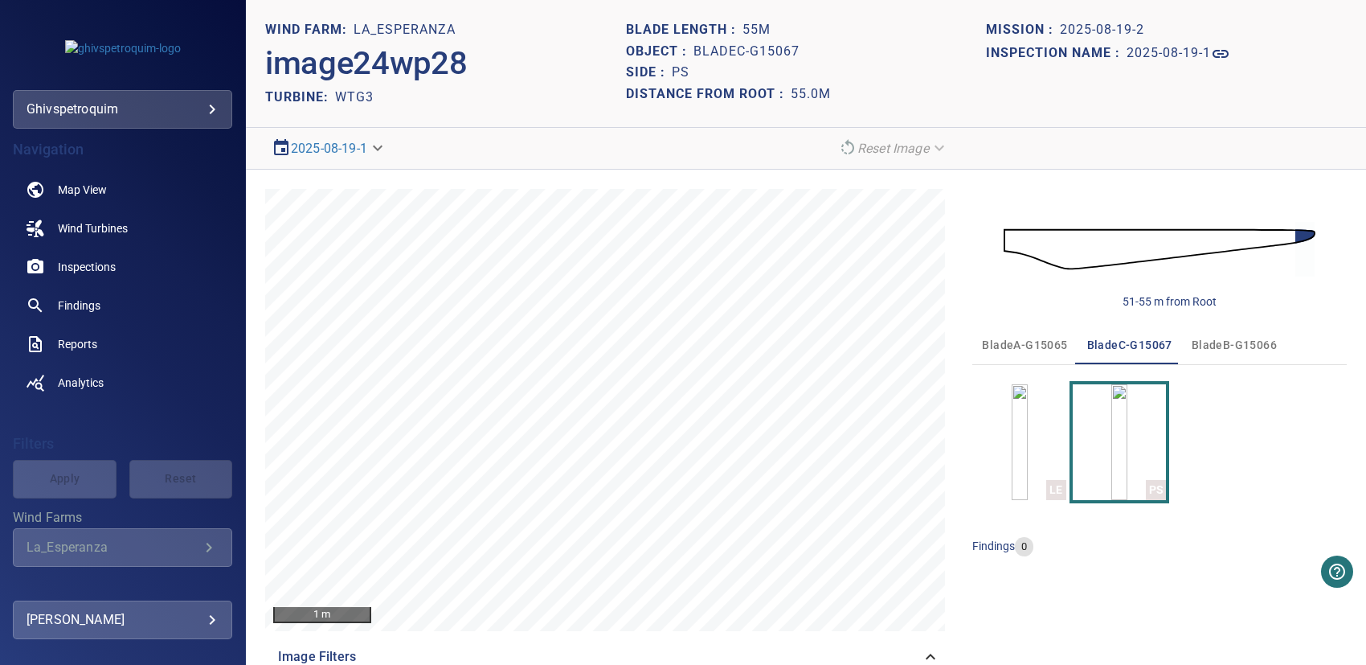
scroll to position [170, 0]
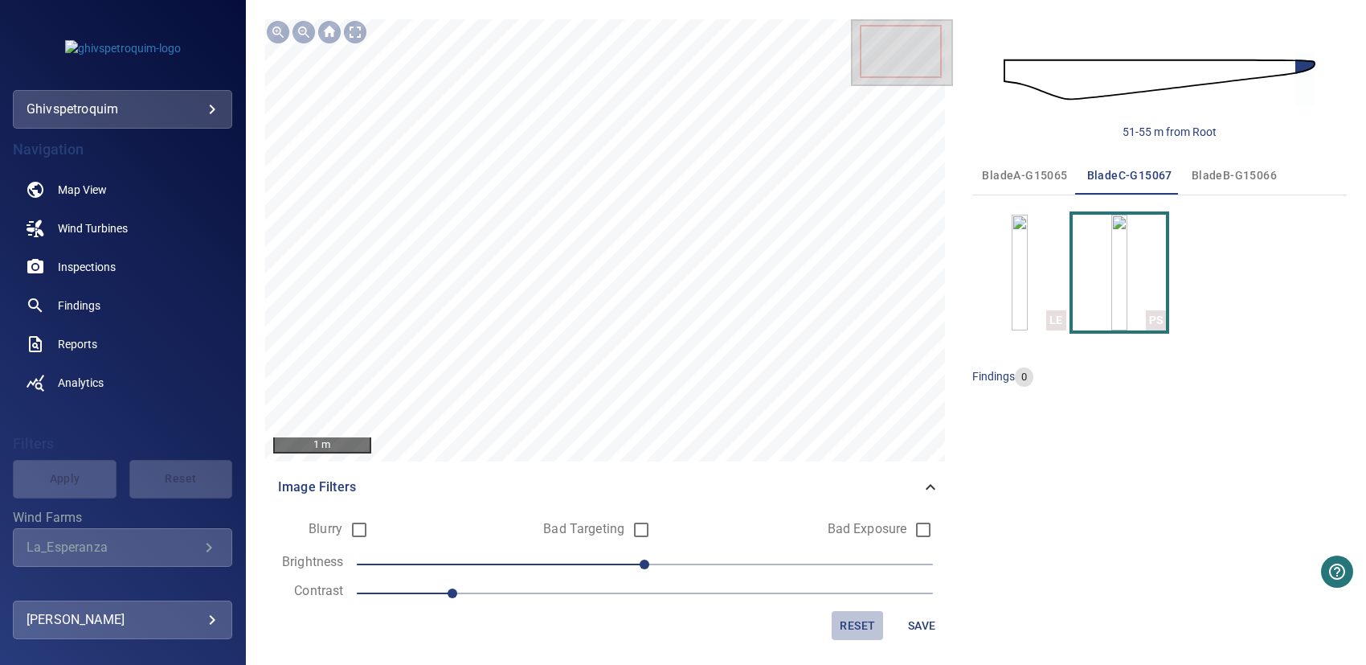
click at [838, 629] on span "Reset" at bounding box center [857, 626] width 39 height 20
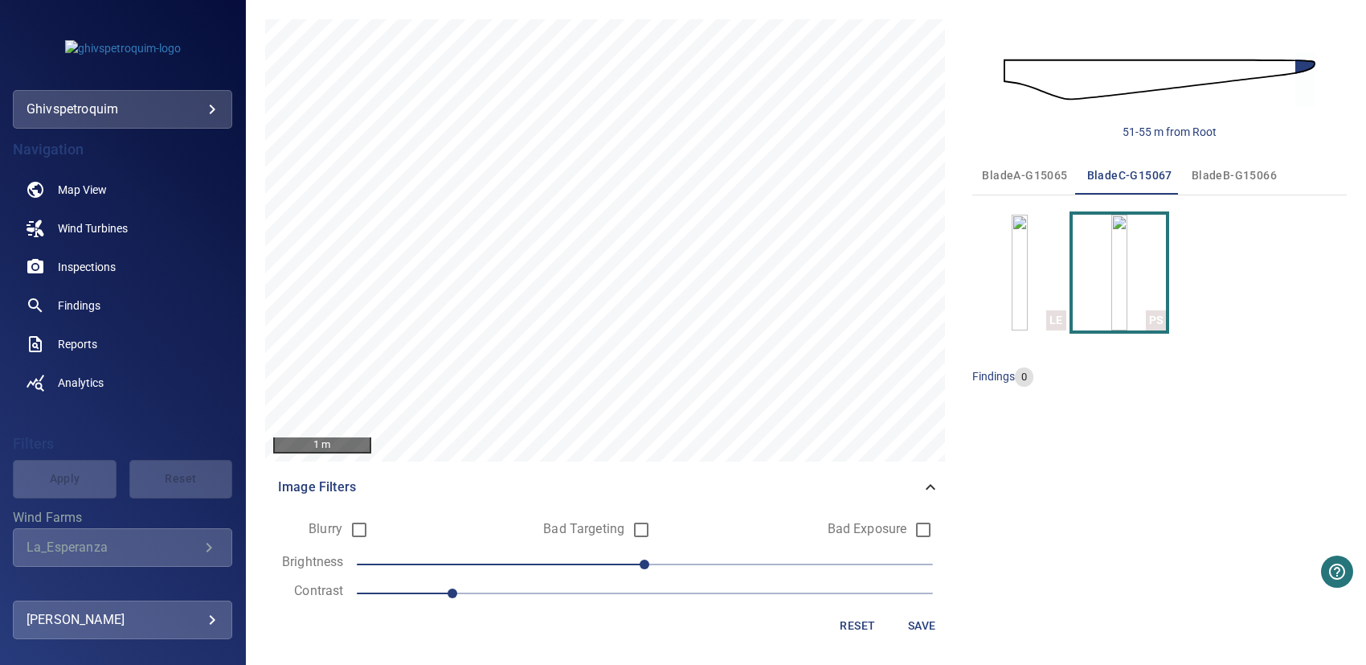
scroll to position [0, 0]
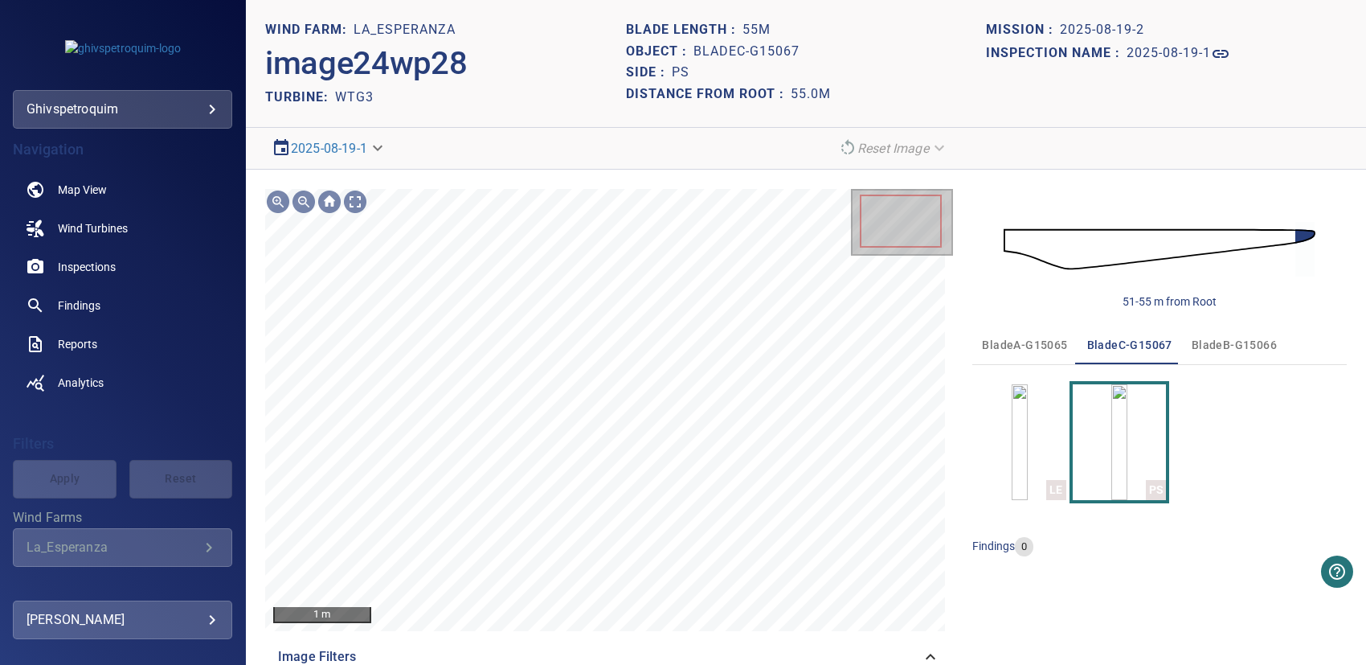
drag, startPoint x: 927, startPoint y: 149, endPoint x: 857, endPoint y: 150, distance: 69.9
click at [927, 149] on div "Reset Image" at bounding box center [893, 148] width 123 height 28
click at [334, 150] on body "**********" at bounding box center [683, 332] width 1366 height 665
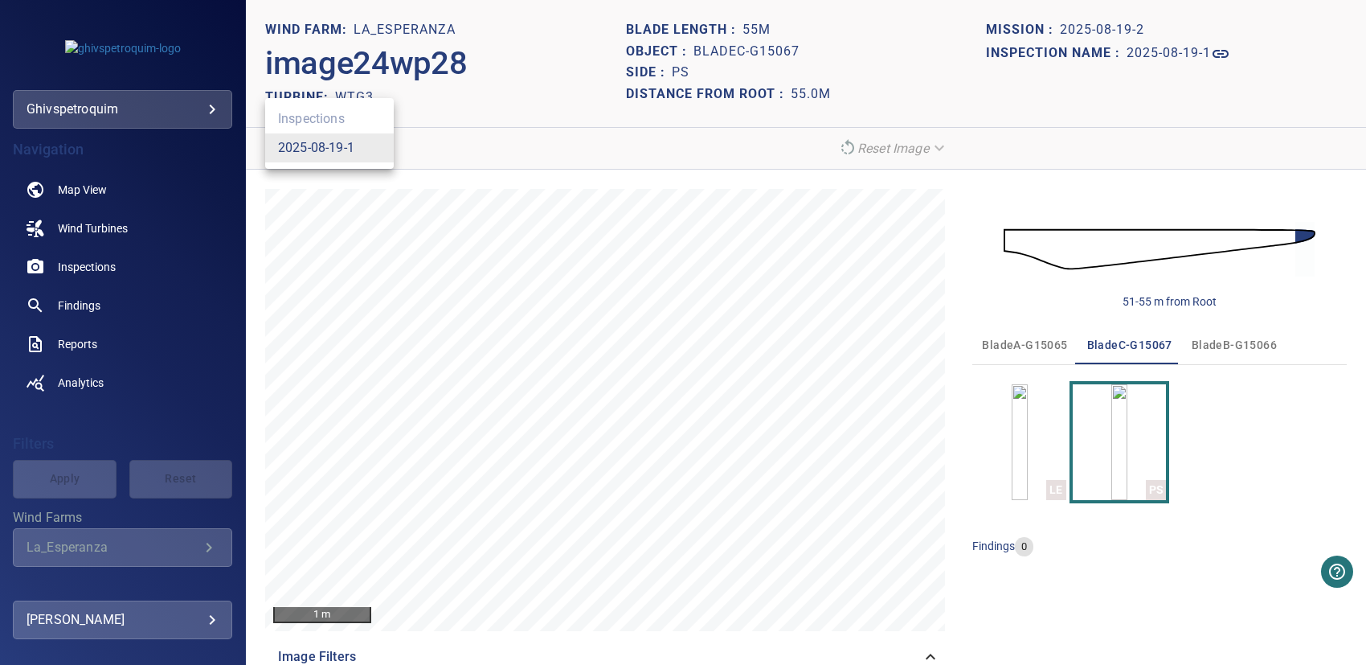
click at [314, 148] on link "2025-08-19-1" at bounding box center [316, 147] width 76 height 19
click at [371, 53] on h2 "image24wp28" at bounding box center [366, 63] width 202 height 39
click at [389, 27] on h1 "La_Esperanza" at bounding box center [405, 30] width 102 height 15
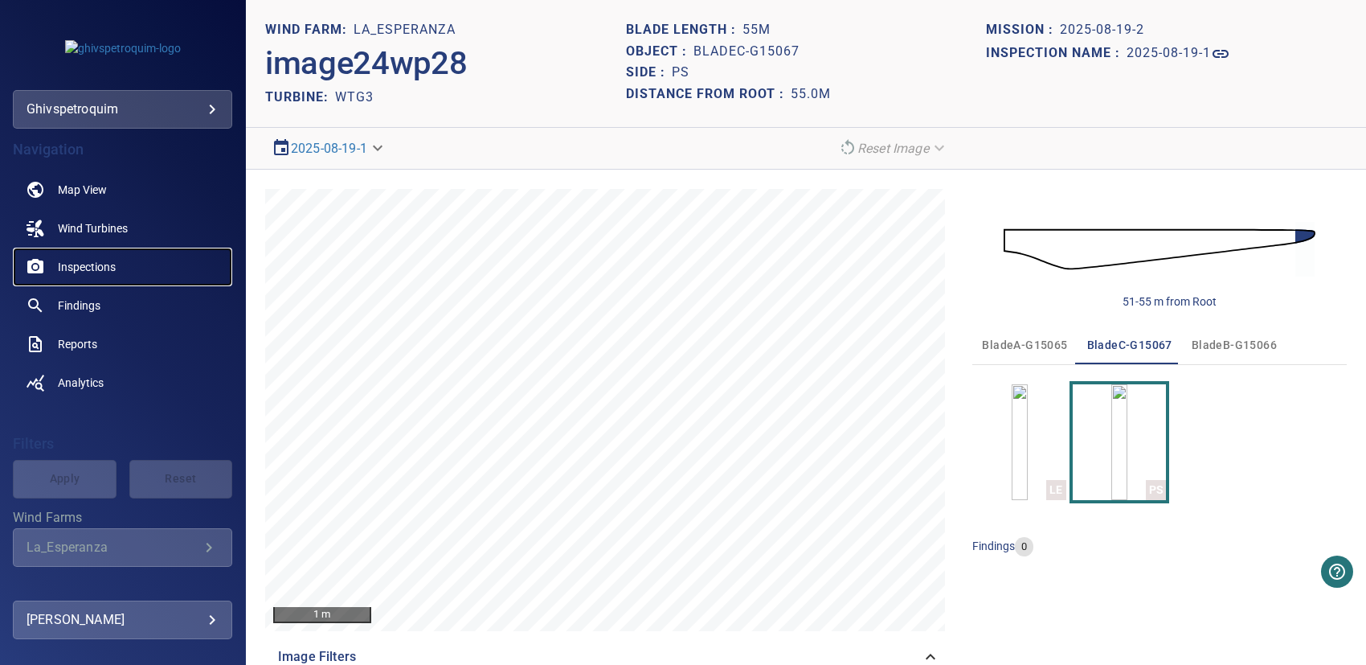
click at [92, 264] on span "Inspections" at bounding box center [87, 267] width 58 height 16
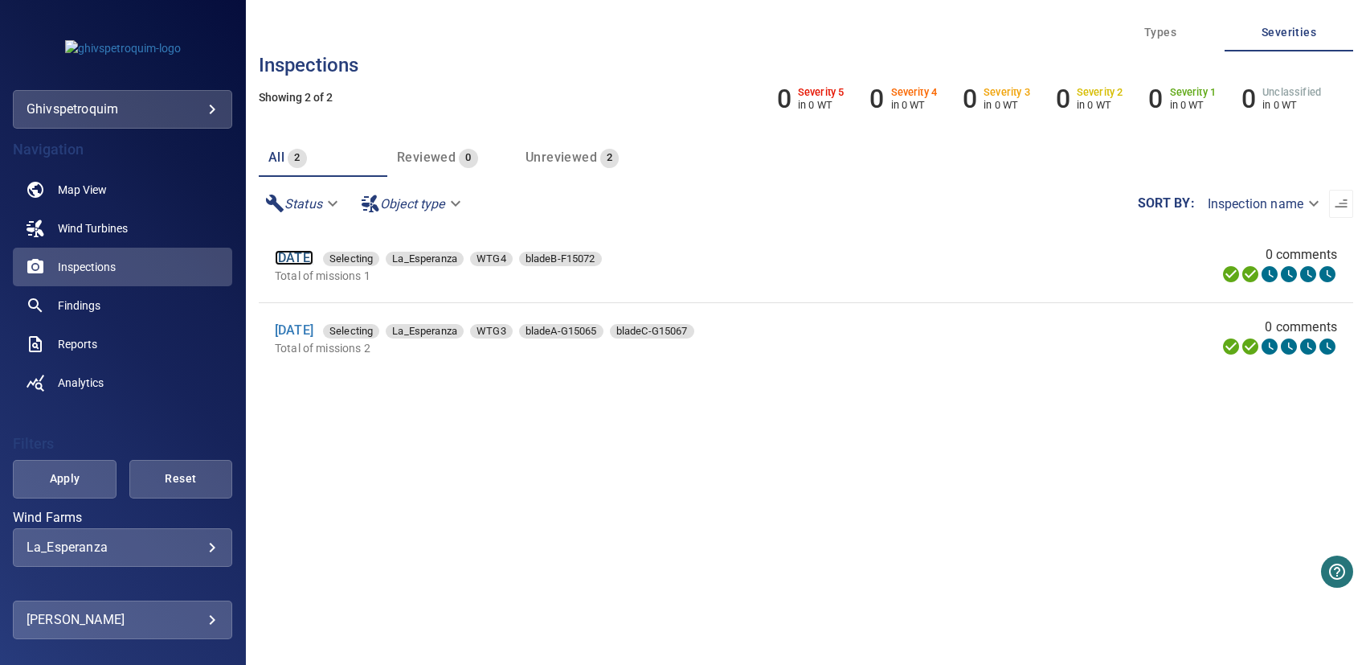
click at [310, 257] on link "[DATE]" at bounding box center [294, 257] width 39 height 15
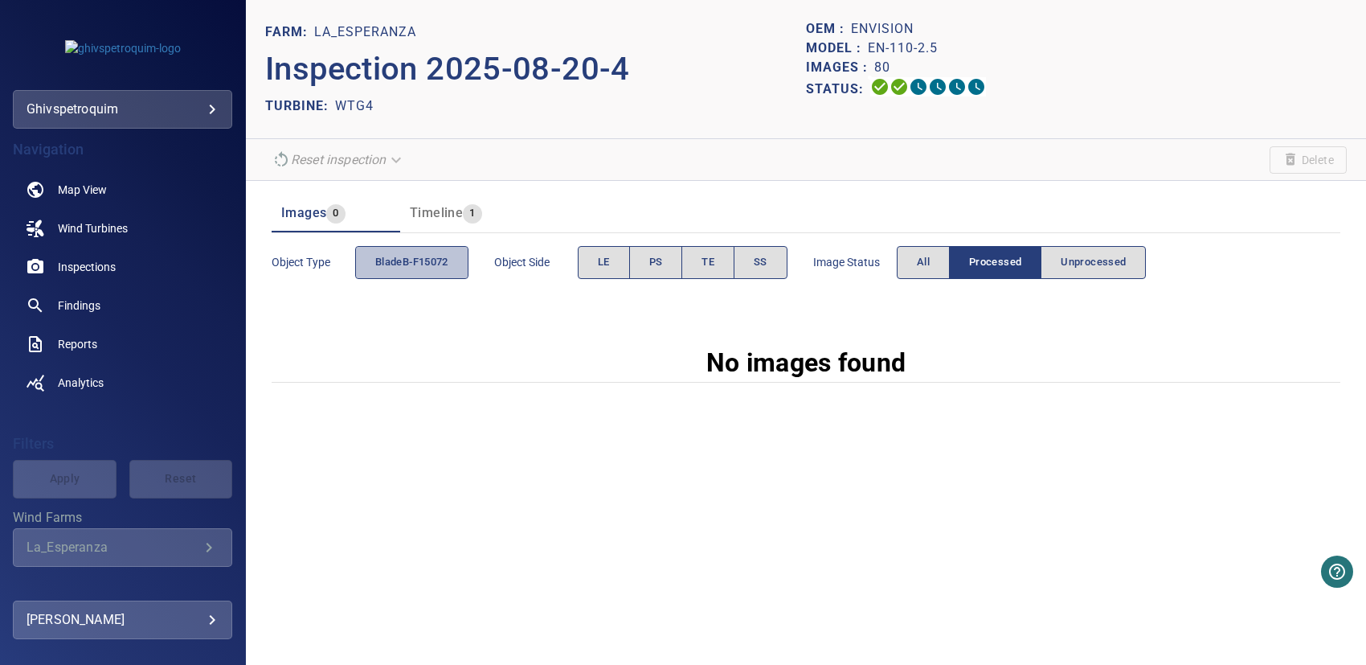
click at [408, 260] on span "bladeB-F15072" at bounding box center [411, 262] width 73 height 18
click at [605, 264] on span "LE" at bounding box center [604, 262] width 12 height 18
click at [940, 267] on button "All" at bounding box center [923, 262] width 53 height 33
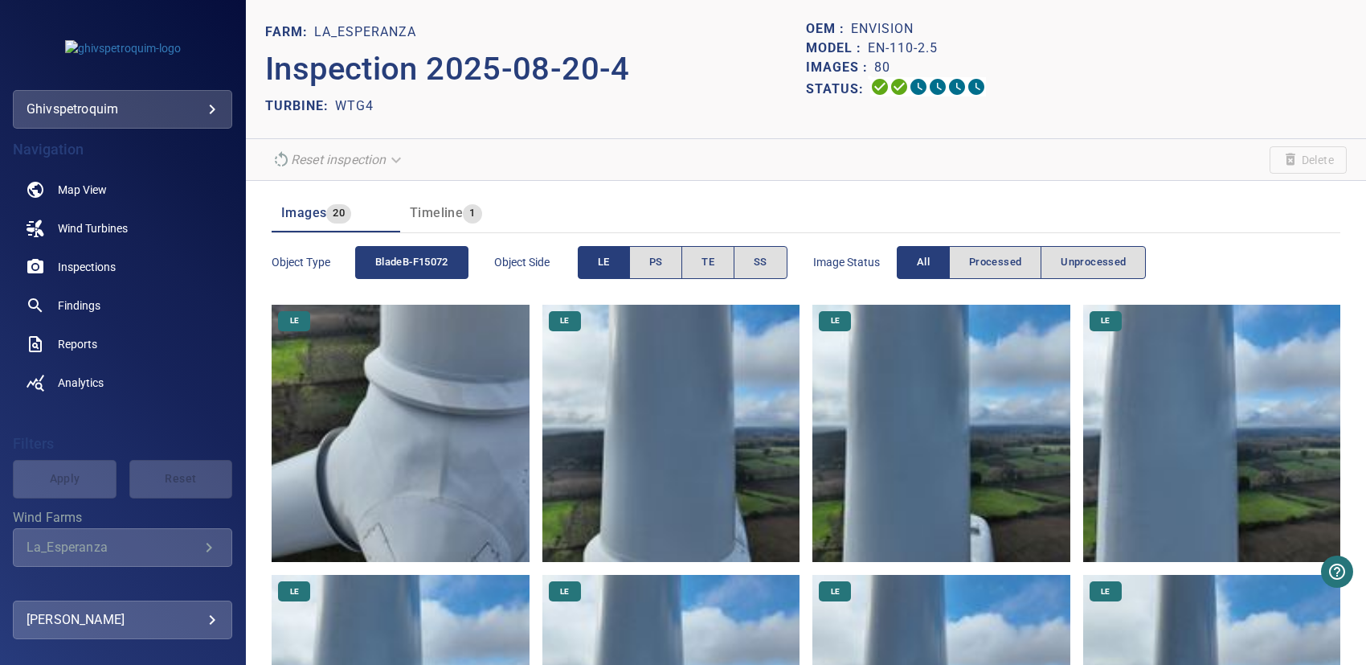
click at [420, 377] on img at bounding box center [401, 434] width 258 height 258
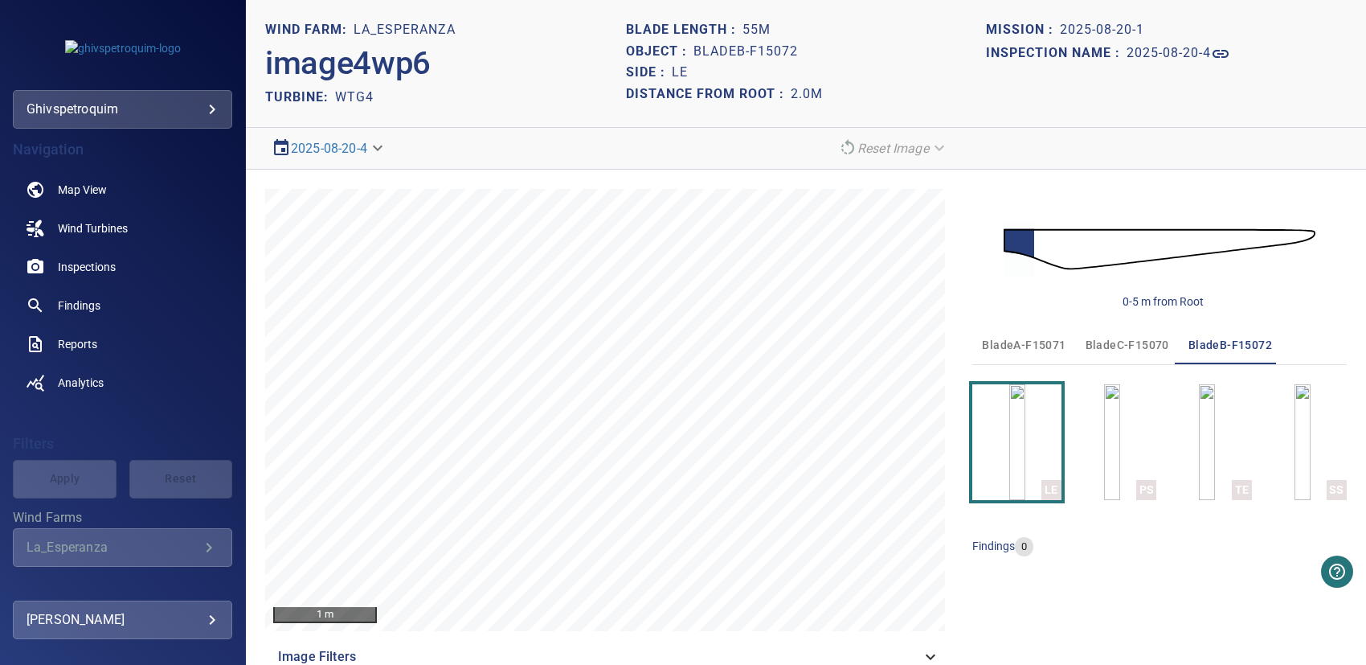
scroll to position [30, 0]
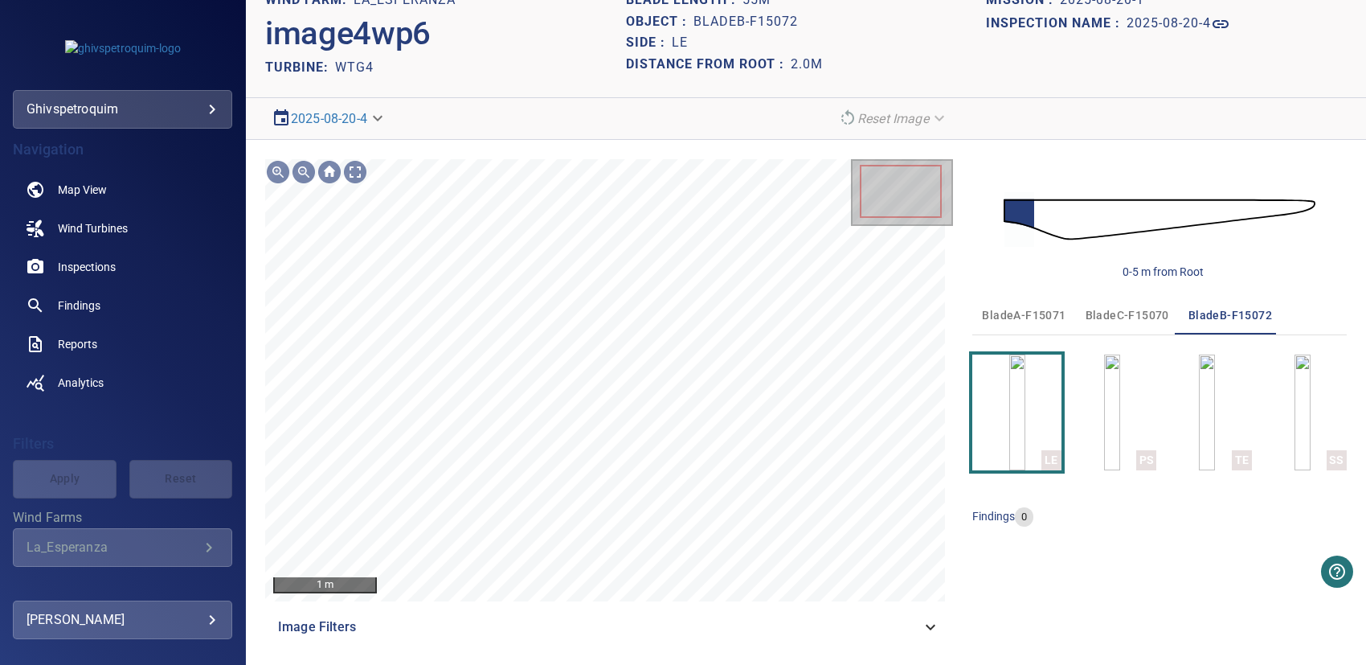
click at [335, 626] on span "Image Filters" at bounding box center [599, 626] width 643 height 19
click at [1104, 391] on img "button" at bounding box center [1112, 412] width 16 height 116
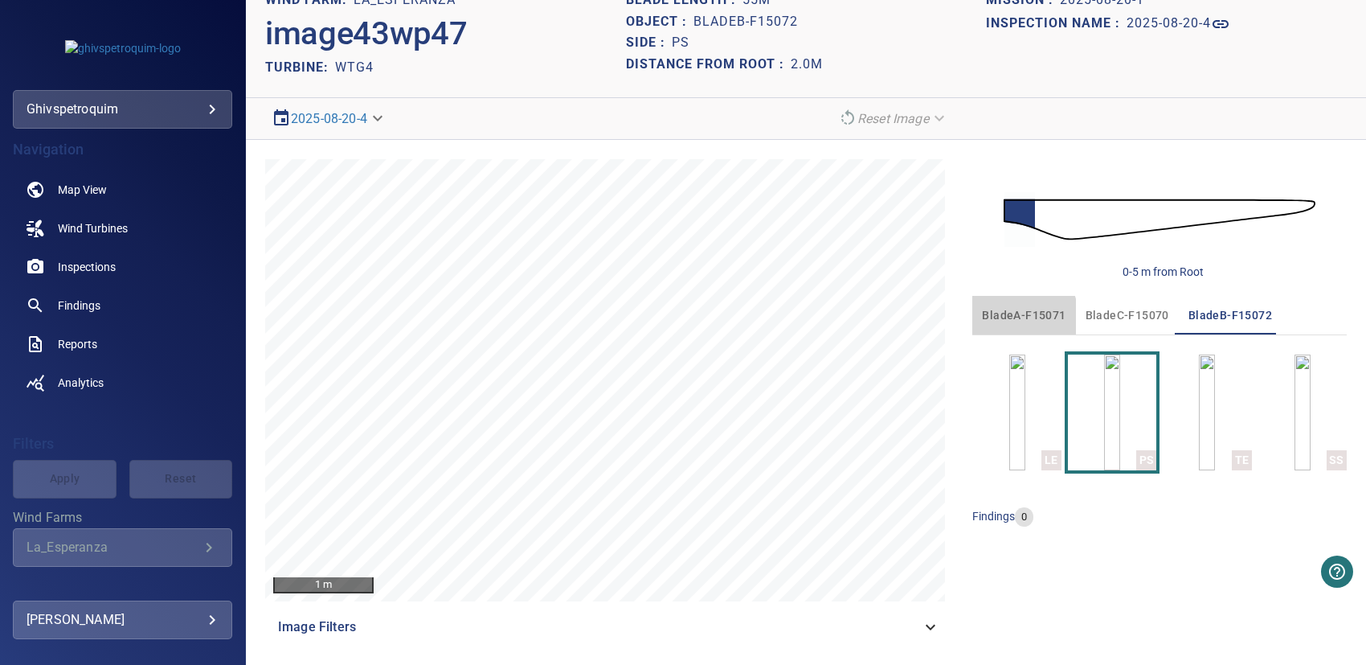
click at [1006, 316] on span "bladeA-F15071" at bounding box center [1024, 315] width 84 height 20
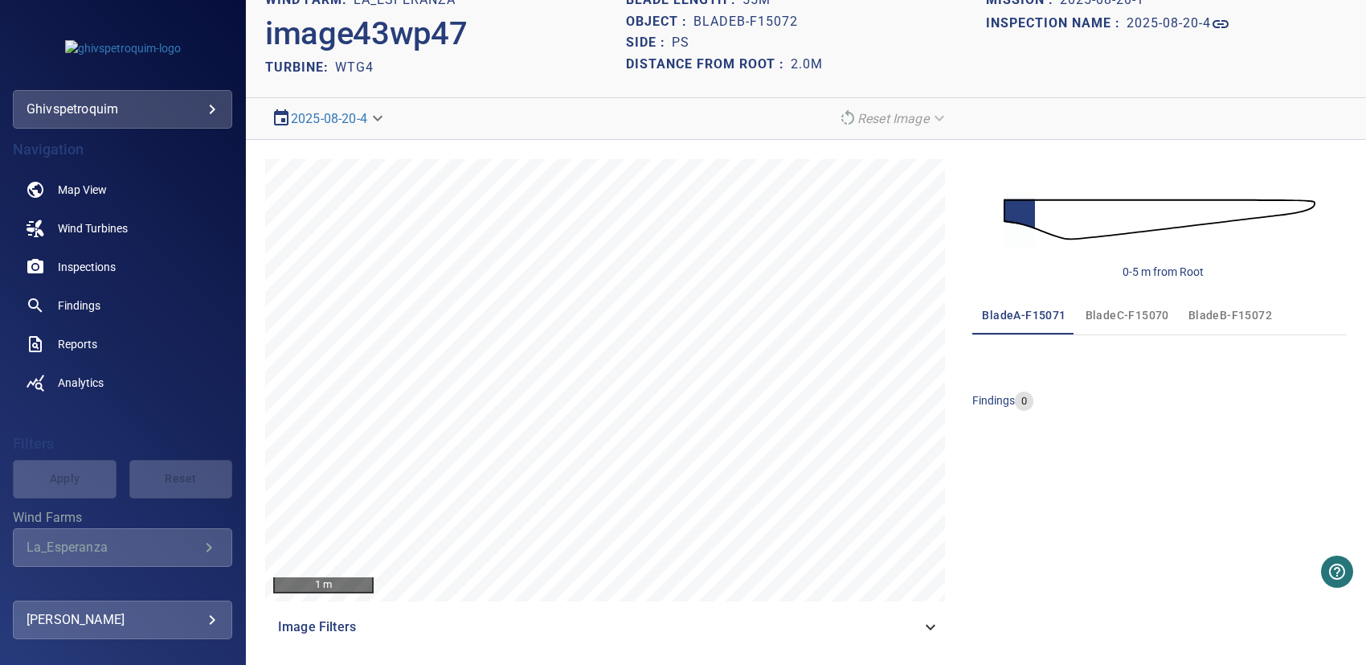
click at [1103, 310] on span "bladeC-F15070" at bounding box center [1128, 315] width 84 height 20
click at [1198, 309] on span "bladeB-F15072" at bounding box center [1231, 315] width 84 height 20
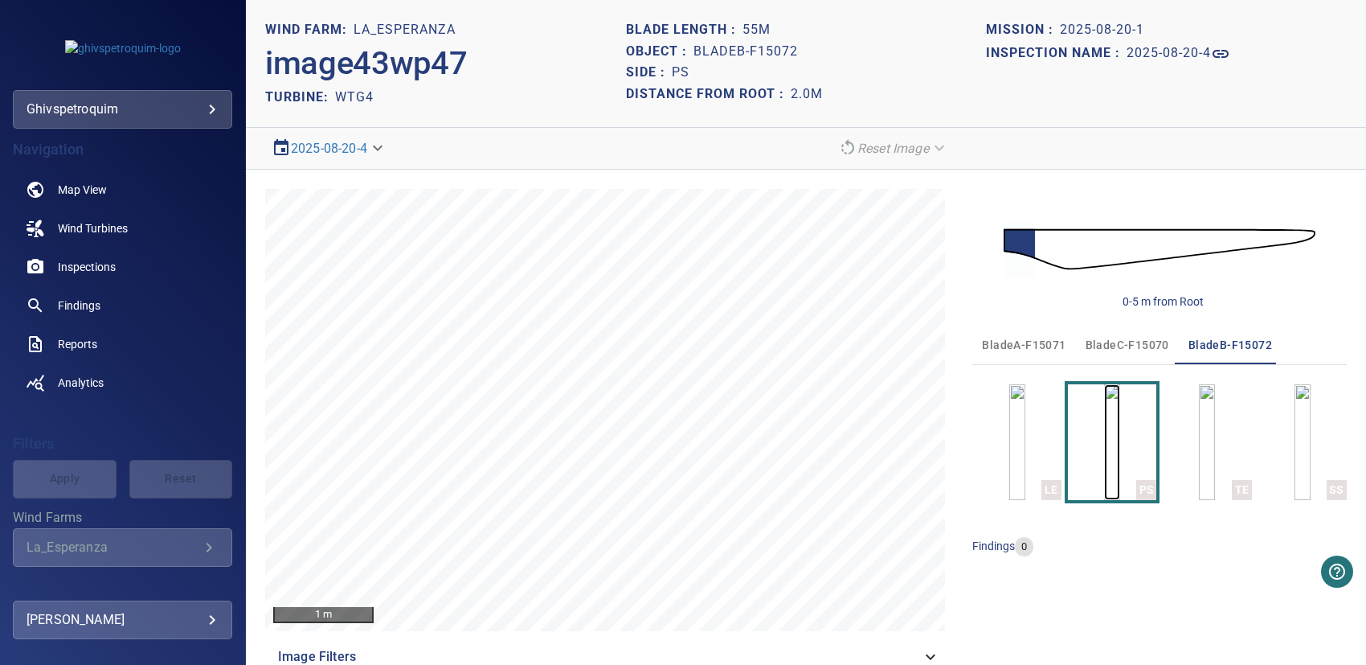
click at [1104, 449] on img "button" at bounding box center [1112, 442] width 16 height 116
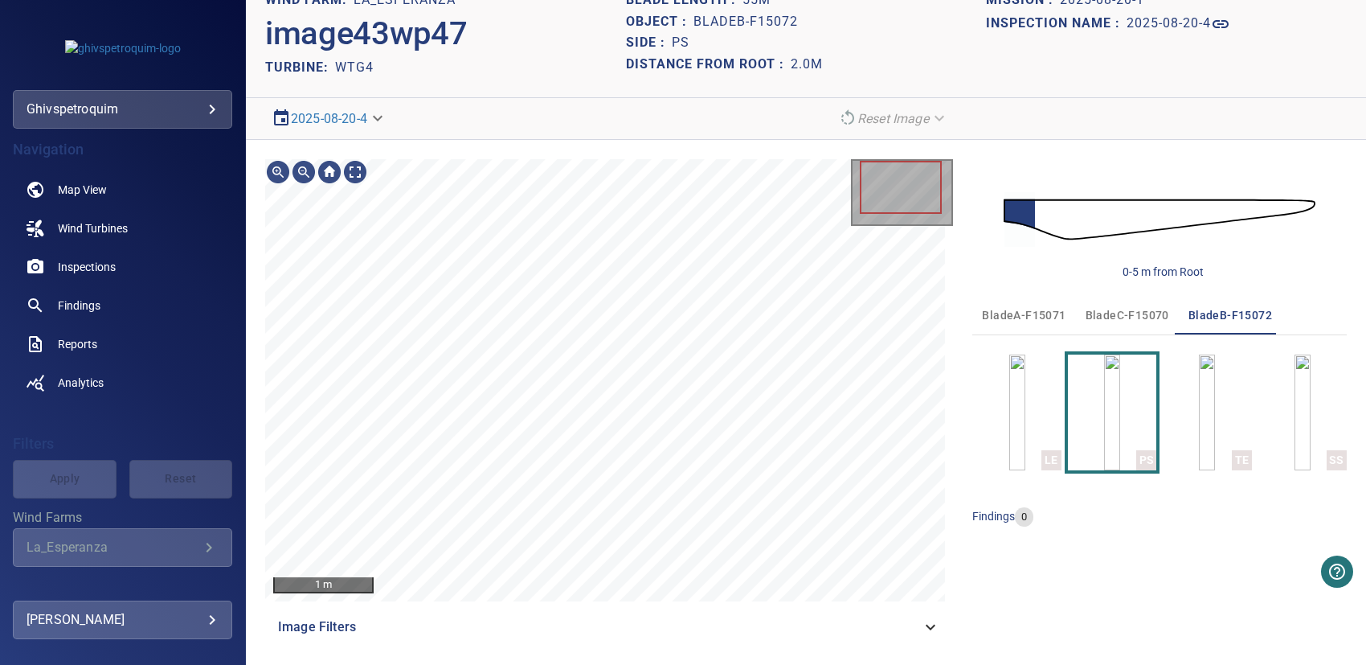
click at [304, 629] on span "Image Filters" at bounding box center [599, 626] width 643 height 19
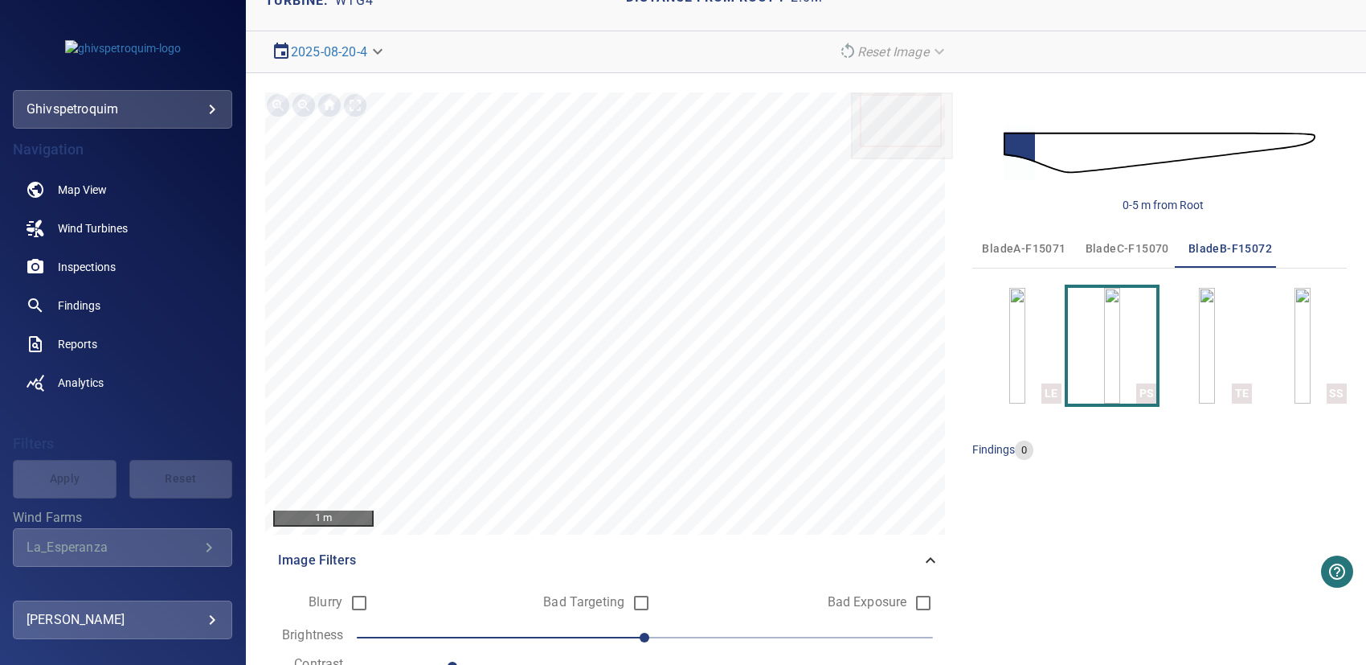
scroll to position [117, 0]
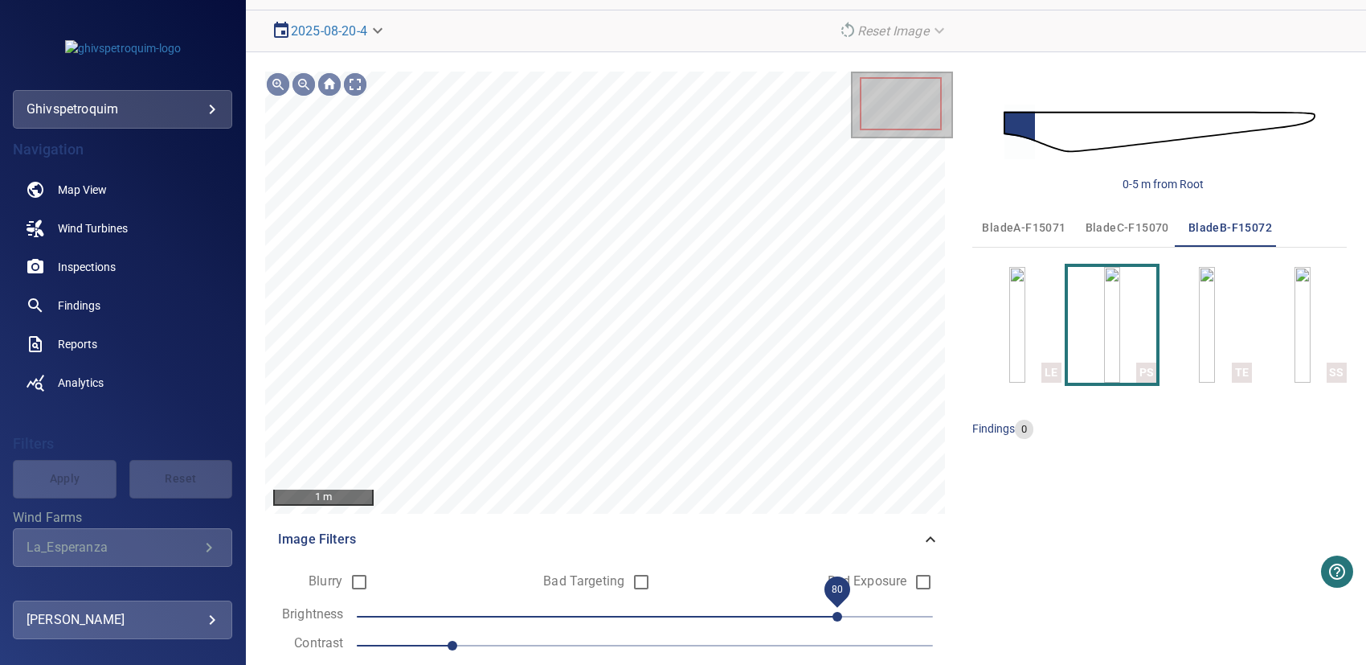
drag, startPoint x: 639, startPoint y: 611, endPoint x: 832, endPoint y: 609, distance: 192.9
click at [833, 612] on span "80" at bounding box center [838, 617] width 10 height 10
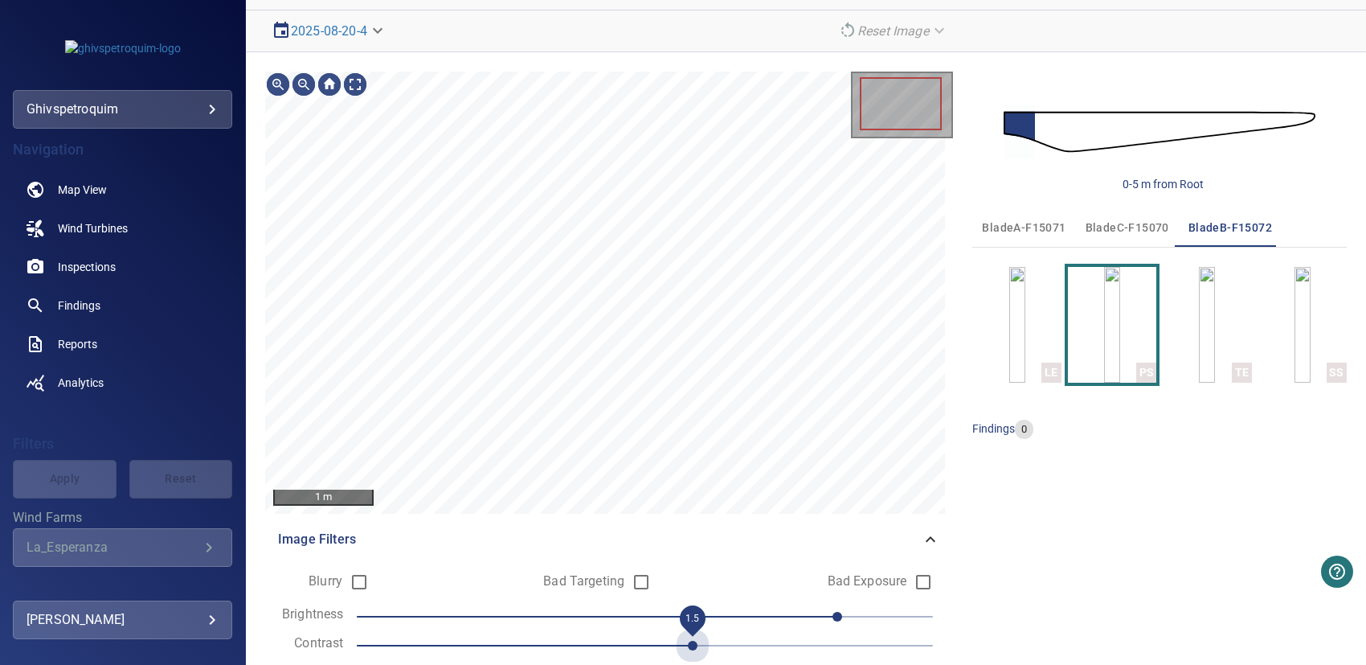
drag, startPoint x: 498, startPoint y: 646, endPoint x: 669, endPoint y: 657, distance: 171.5
click at [669, 657] on form "Blurry Bad Targeting Bad Exposure Brightness 80 Contrast 1.5 Reset Save" at bounding box center [609, 629] width 662 height 128
drag, startPoint x: 834, startPoint y: 615, endPoint x: 661, endPoint y: 604, distance: 173.2
click at [712, 612] on span "30" at bounding box center [717, 617] width 10 height 10
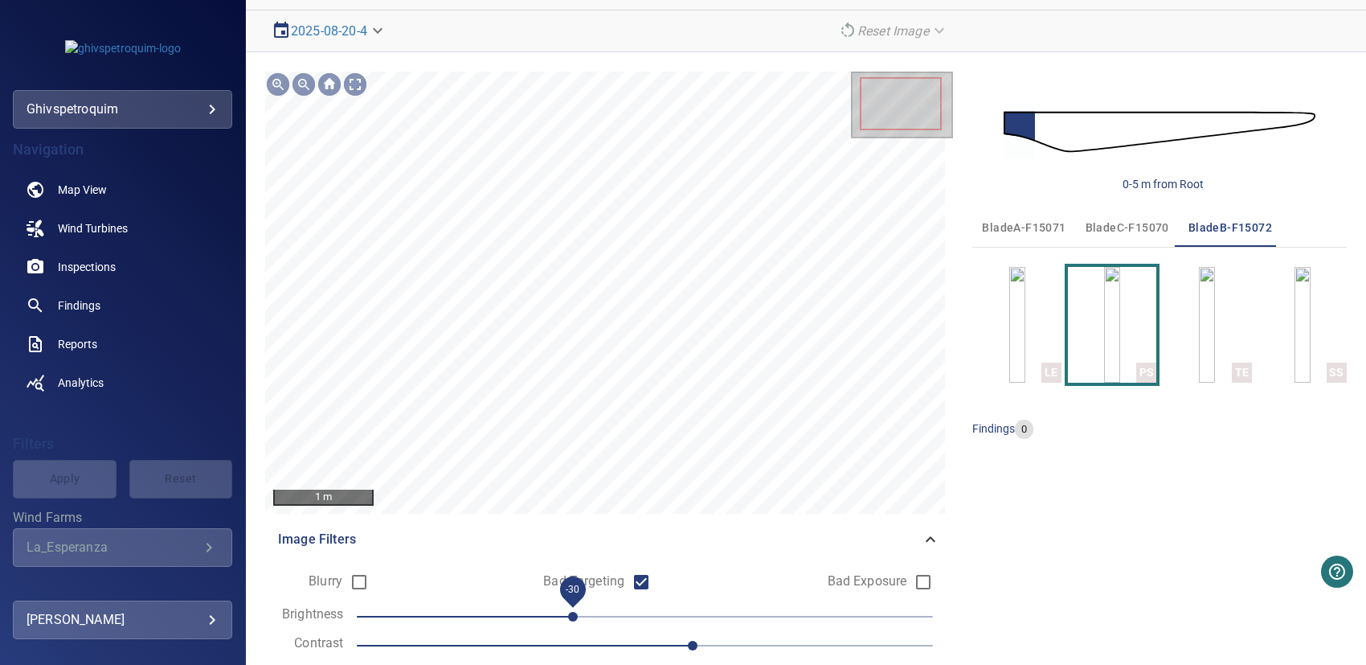
drag, startPoint x: 694, startPoint y: 616, endPoint x: 562, endPoint y: 614, distance: 131.8
click at [568, 614] on span "-30" at bounding box center [573, 617] width 10 height 10
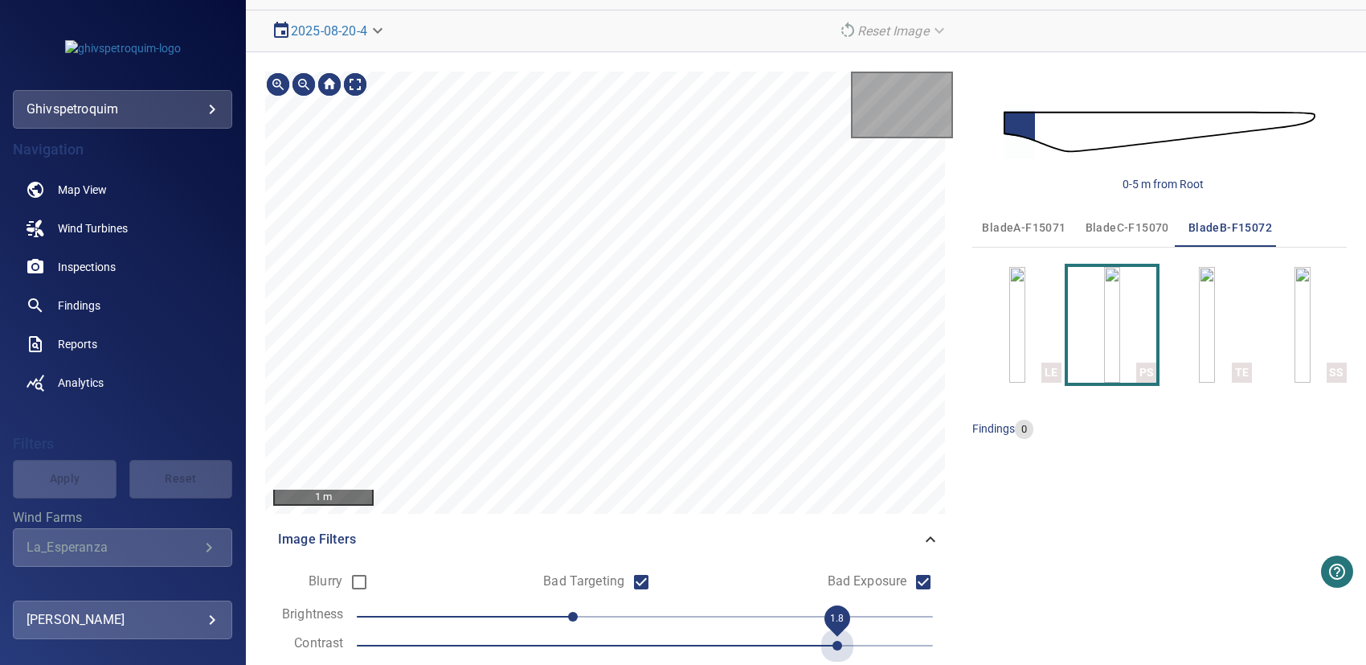
drag, startPoint x: 690, startPoint y: 643, endPoint x: 853, endPoint y: 650, distance: 162.5
click at [853, 650] on span "1.8" at bounding box center [645, 645] width 577 height 23
drag, startPoint x: 564, startPoint y: 611, endPoint x: 793, endPoint y: 617, distance: 229.2
click at [793, 617] on span "60" at bounding box center [790, 617] width 10 height 10
drag, startPoint x: 791, startPoint y: 616, endPoint x: 441, endPoint y: 616, distance: 349.7
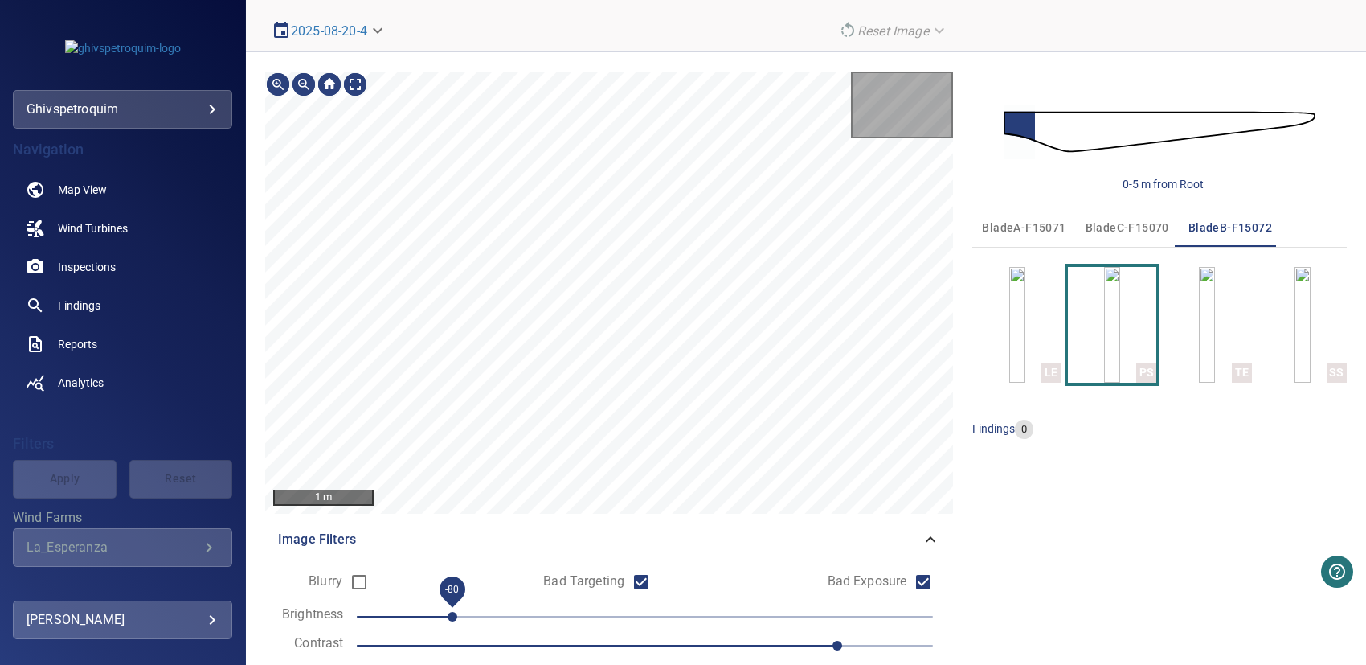
click at [448, 616] on span "-80" at bounding box center [453, 617] width 10 height 10
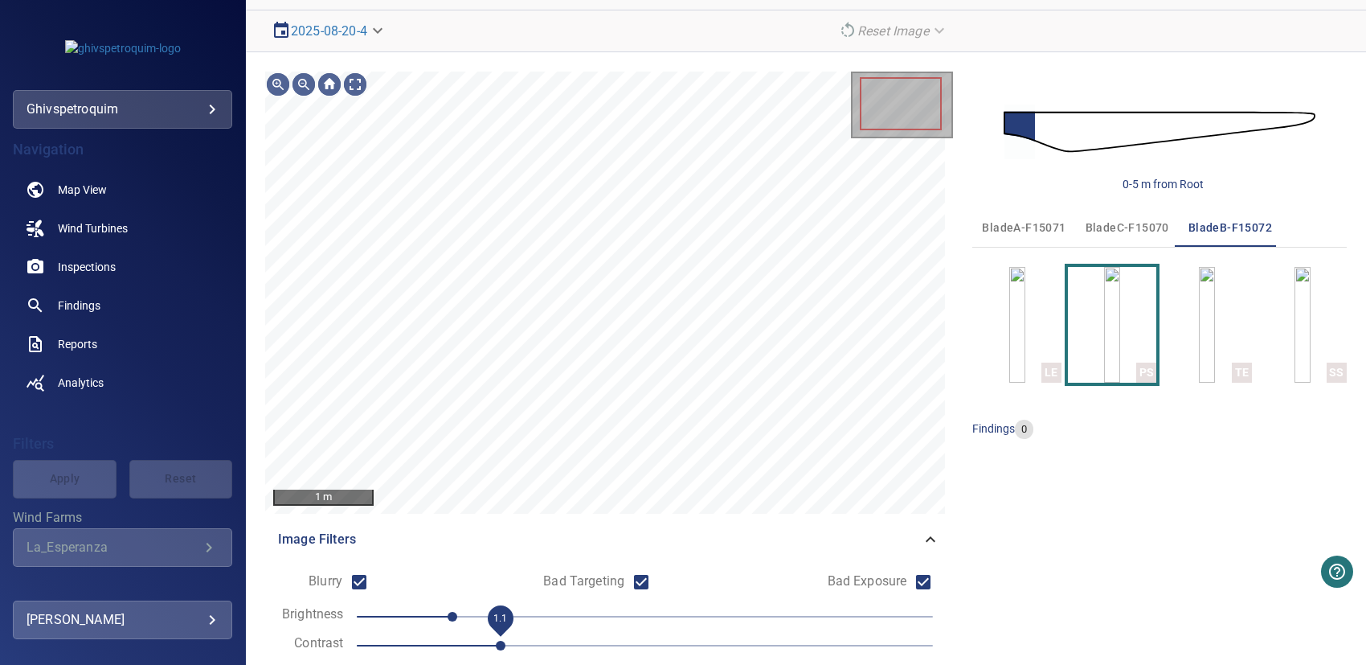
drag, startPoint x: 834, startPoint y: 641, endPoint x: 507, endPoint y: 633, distance: 327.2
click at [506, 641] on span "1.1" at bounding box center [501, 646] width 10 height 10
click at [1002, 219] on span "bladeA-F15071" at bounding box center [1024, 228] width 84 height 20
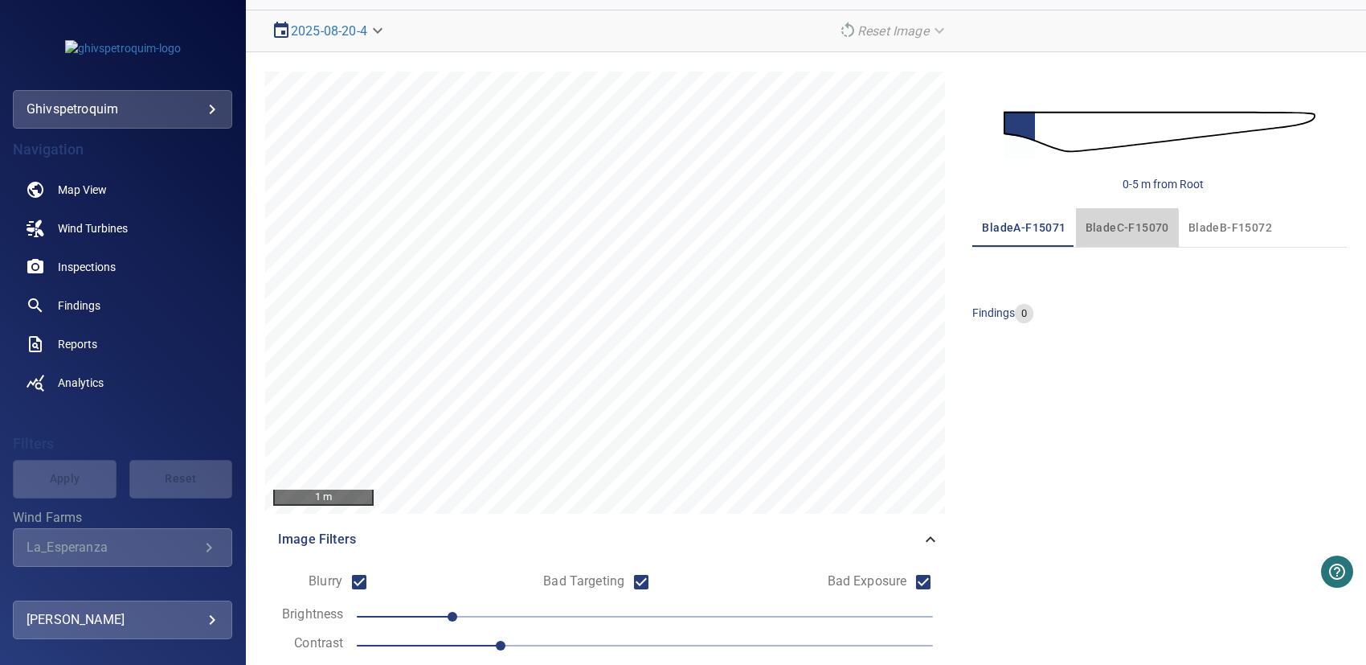
click at [1099, 228] on span "bladeC-F15070" at bounding box center [1128, 228] width 84 height 20
click at [1211, 225] on span "bladeB-F15072" at bounding box center [1231, 228] width 84 height 20
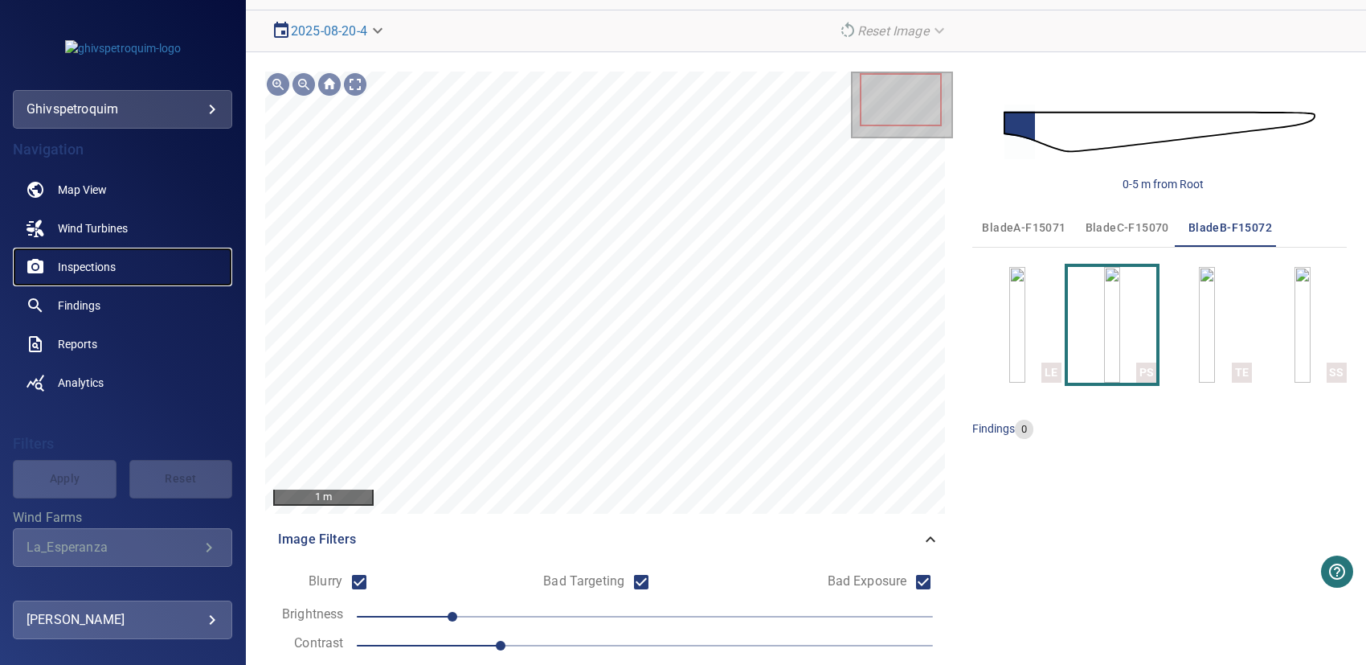
click at [92, 262] on span "Inspections" at bounding box center [87, 267] width 58 height 16
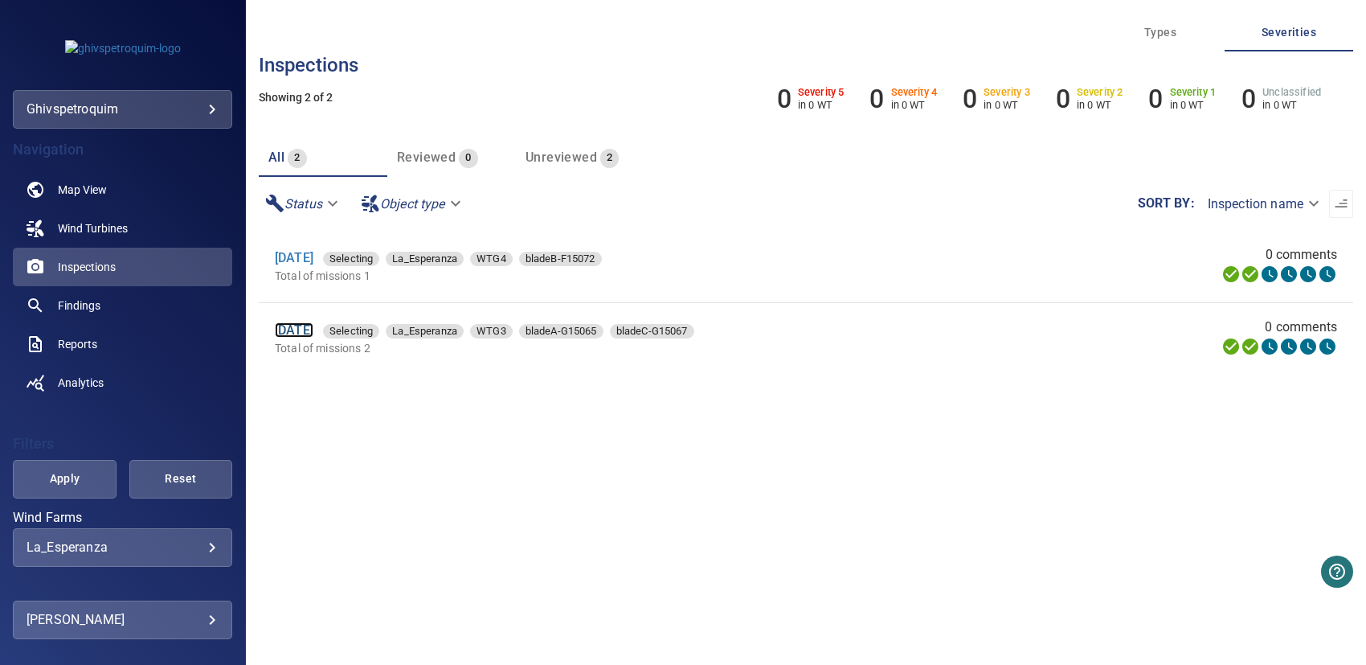
click at [302, 330] on link "[DATE]" at bounding box center [294, 329] width 39 height 15
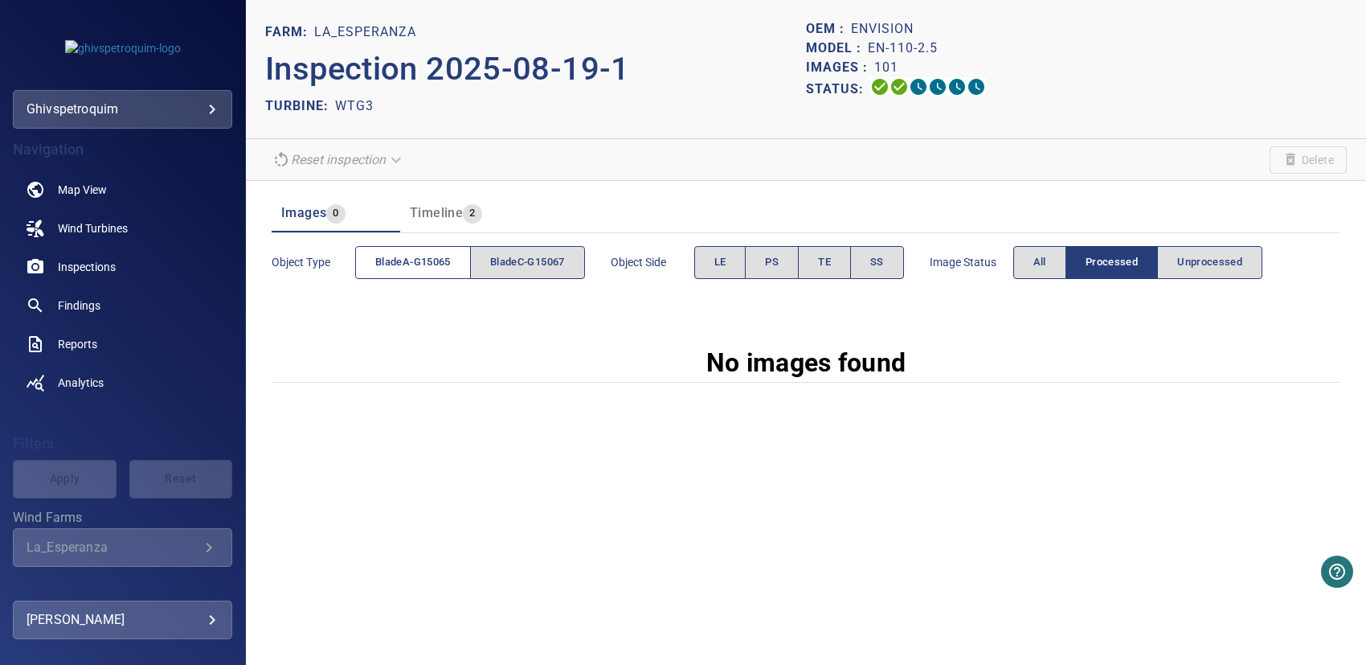
click at [411, 261] on span "bladeA-G15065" at bounding box center [413, 262] width 76 height 18
click at [518, 261] on span "bladeC-G15067" at bounding box center [527, 262] width 75 height 18
click at [447, 258] on span "bladeA-G15065" at bounding box center [413, 262] width 76 height 18
click at [520, 262] on span "bladeC-G15067" at bounding box center [527, 262] width 75 height 18
click at [1035, 272] on button "All" at bounding box center [1040, 262] width 53 height 33
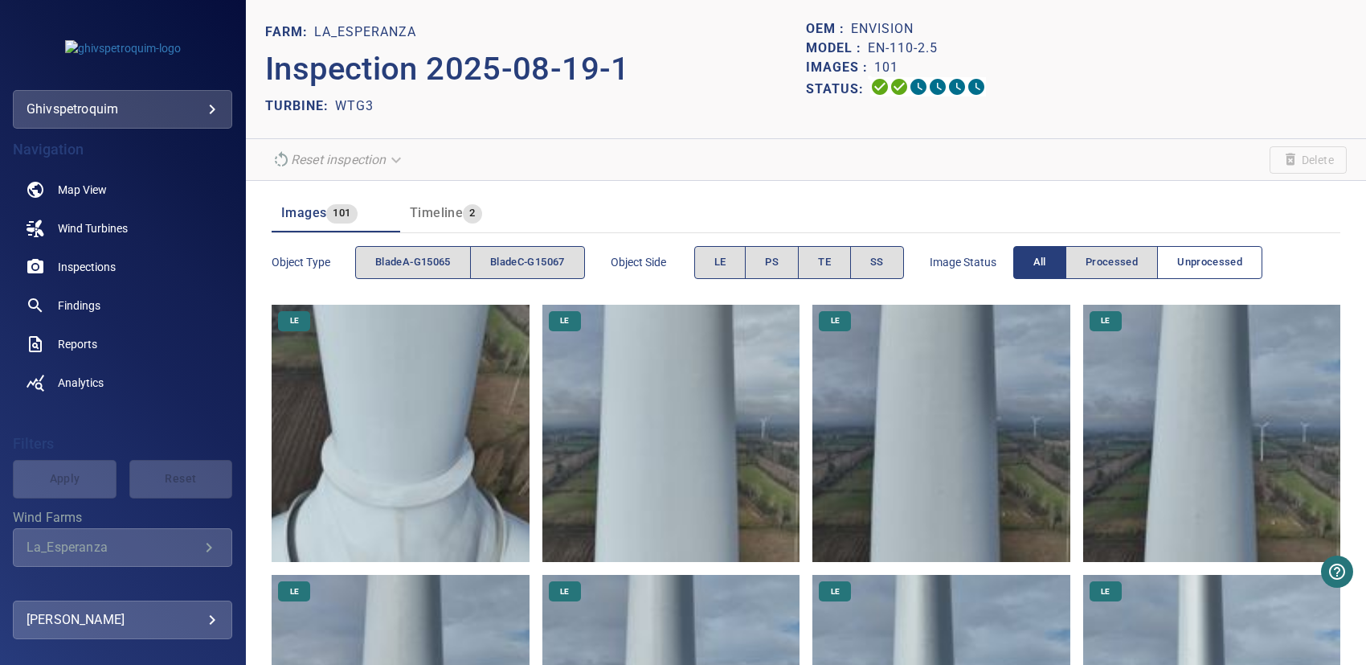
click at [1204, 263] on span "Unprocessed" at bounding box center [1210, 262] width 65 height 18
click at [1120, 266] on span "Processed" at bounding box center [1112, 262] width 52 height 18
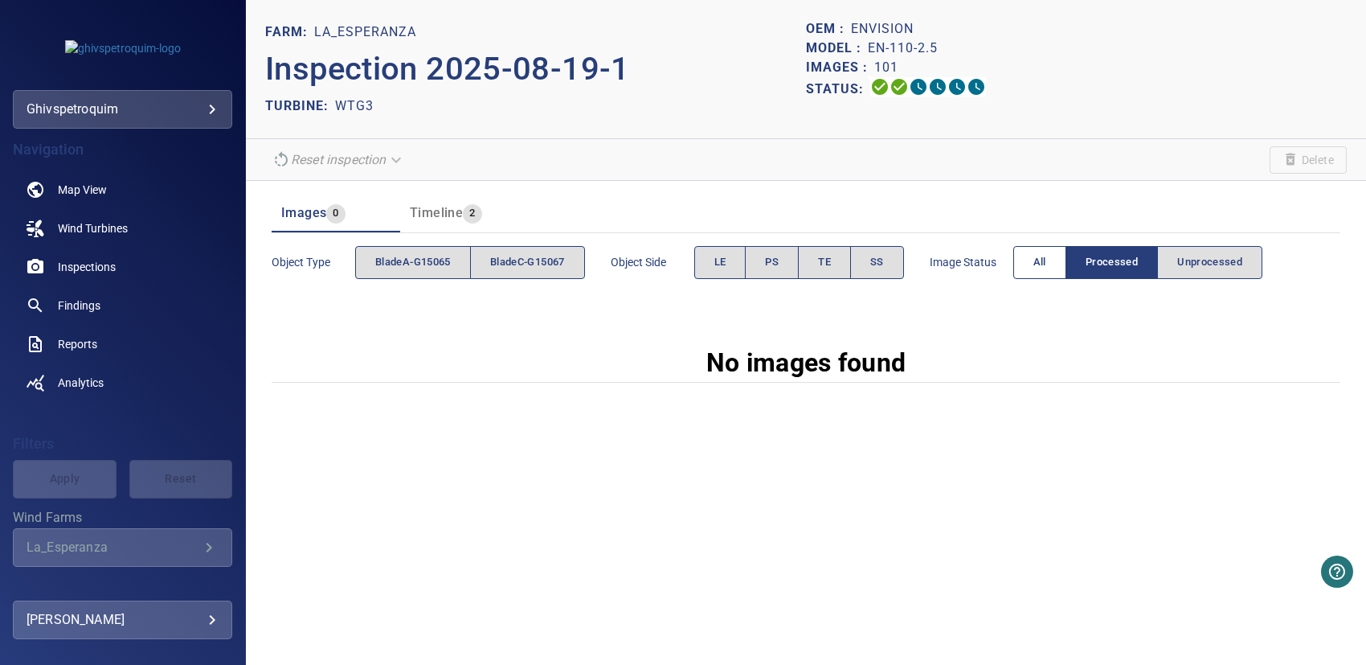
click at [1039, 269] on span "All" at bounding box center [1040, 262] width 13 height 18
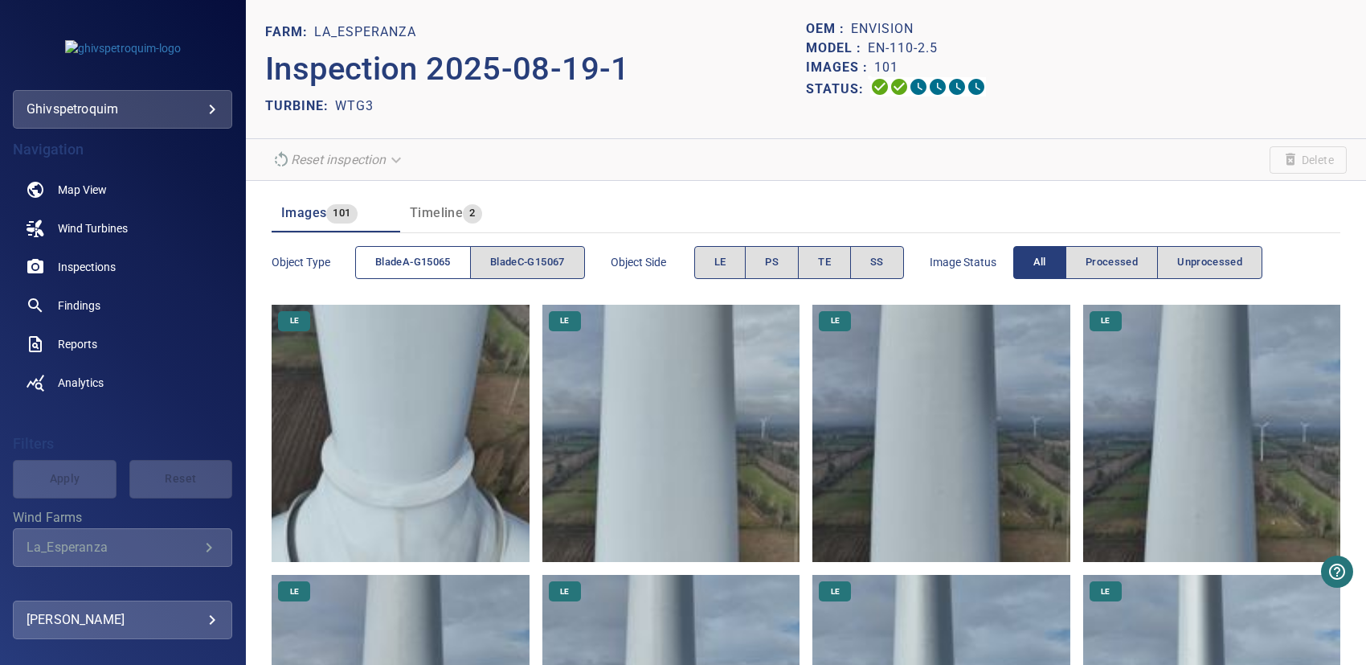
click at [395, 260] on span "bladeA-G15065" at bounding box center [413, 262] width 76 height 18
click at [413, 262] on span "bladeA-G15065" at bounding box center [413, 262] width 76 height 18
click at [516, 260] on span "bladeC-G15067" at bounding box center [527, 262] width 75 height 18
